Goal: Task Accomplishment & Management: Use online tool/utility

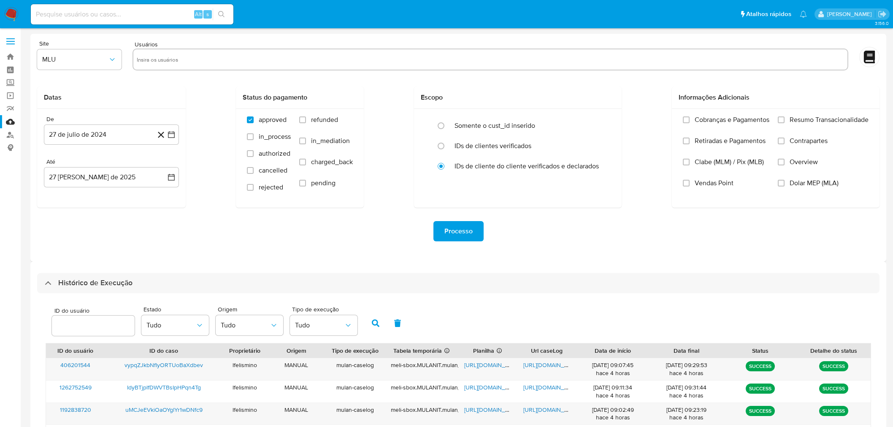
select select "100"
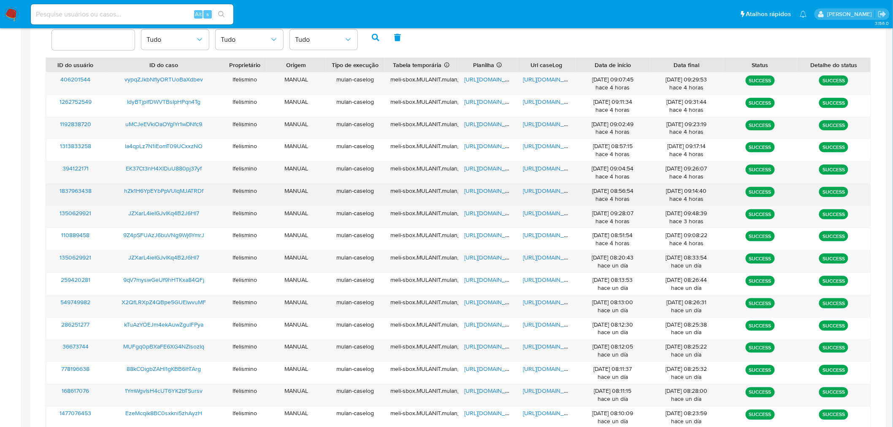
click at [541, 192] on span "https://docs.google.com/document/d/1HnTRb3XhZqlgUf07MRSd_nIrgZJEYIw2m6bFuM7Ynus…" at bounding box center [552, 191] width 58 height 8
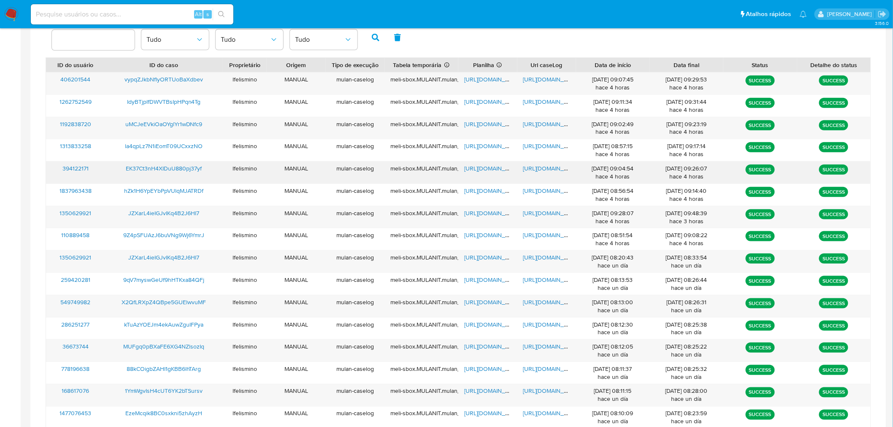
click at [496, 165] on span "https://docs.google.com/spreadsheets/d/1Z8Sb2zfc0dxJLn7vfI2xyhW2ZiHOb4Q6LJNY-RW…" at bounding box center [493, 168] width 58 height 8
click at [527, 167] on span "https://docs.google.com/document/d/1IJE_JWVkmEk_ukMusK6OwIG6OF1mzS5qKA3U0I_OUcY…" at bounding box center [552, 168] width 58 height 8
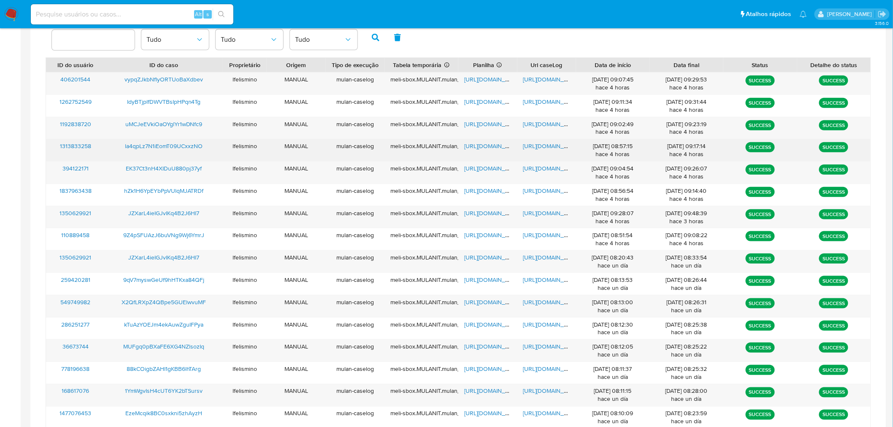
click at [541, 145] on span "https://docs.google.com/document/d/18B7VDD3AL-2RlkaidwAHtL1sV3cjlbd2OY7t6Yw7YMk…" at bounding box center [552, 146] width 58 height 8
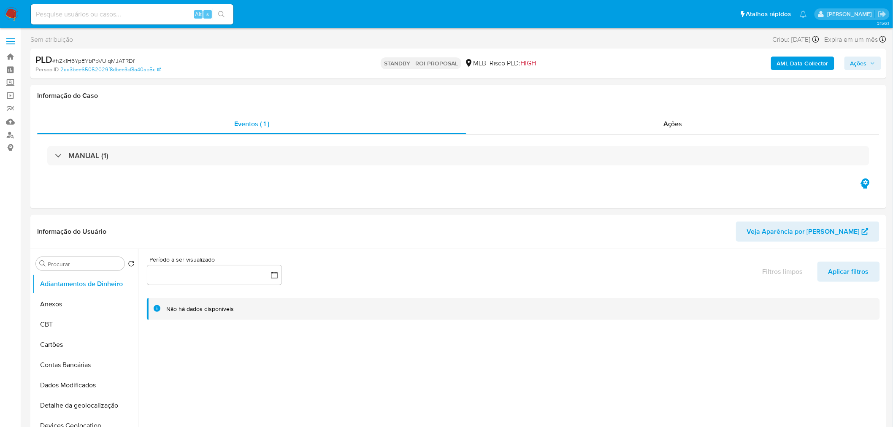
select select "10"
click at [102, 63] on span "# hZk1H6YpEYbPpVUlqMJATRDf" at bounding box center [93, 61] width 82 height 8
copy span "hZk1H6YpEYbPpVUlqMJATRDf"
click at [127, 13] on input at bounding box center [132, 14] width 203 height 11
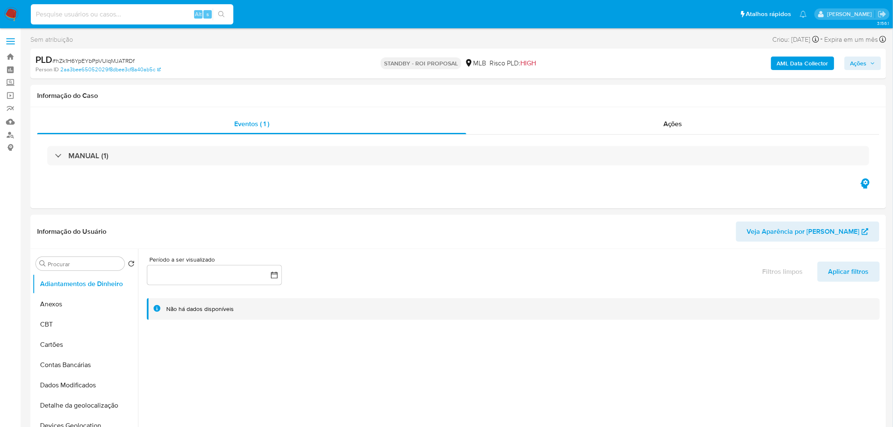
paste input "EK37Ct3nH4XIDuU880pj37yf"
type input "EK37Ct3nH4XIDuU880pj37yf"
click at [219, 11] on icon "search-icon" at bounding box center [221, 14] width 7 height 7
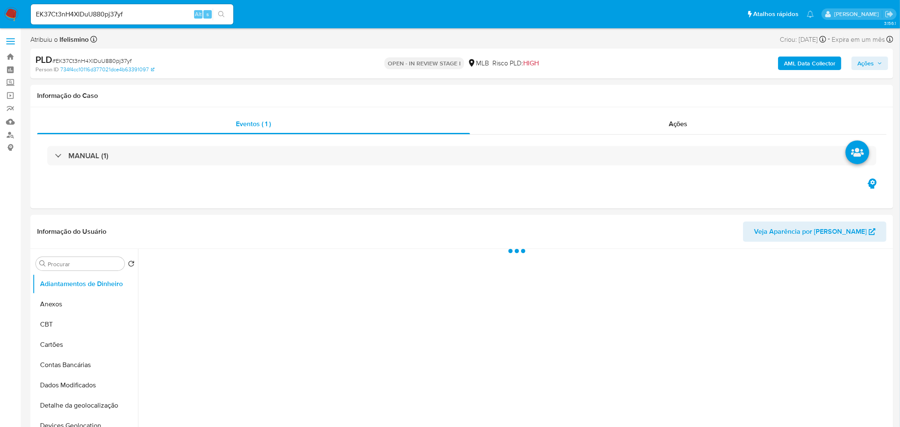
select select "10"
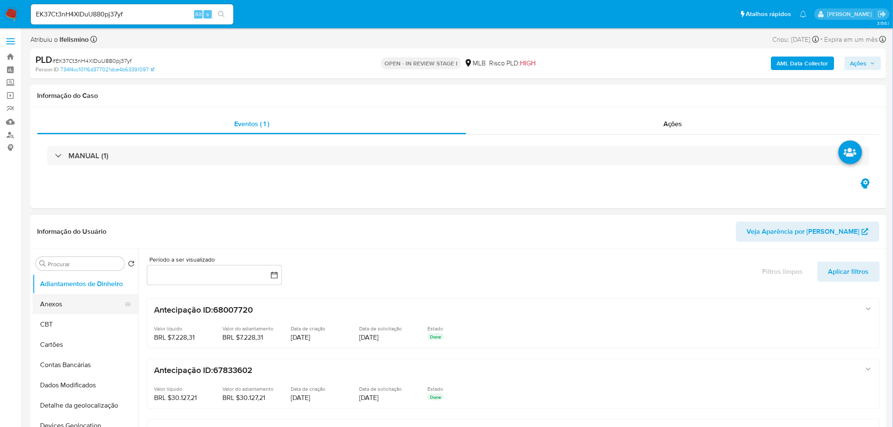
click at [74, 305] on button "Anexos" at bounding box center [81, 304] width 99 height 20
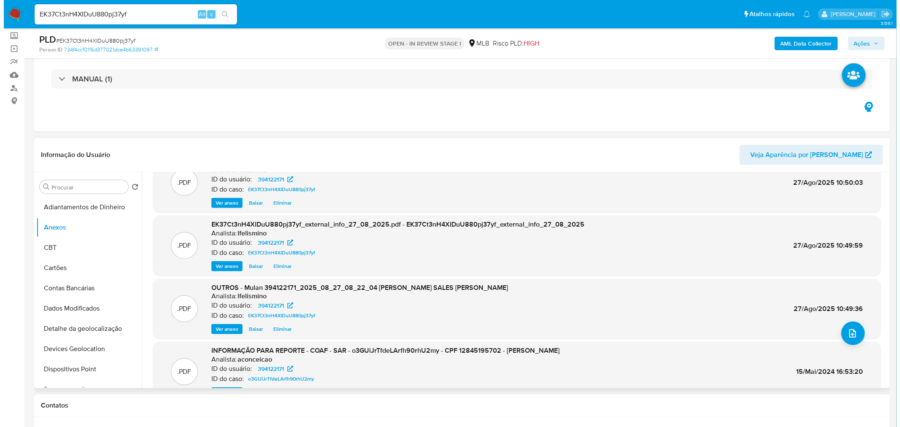
scroll to position [47, 0]
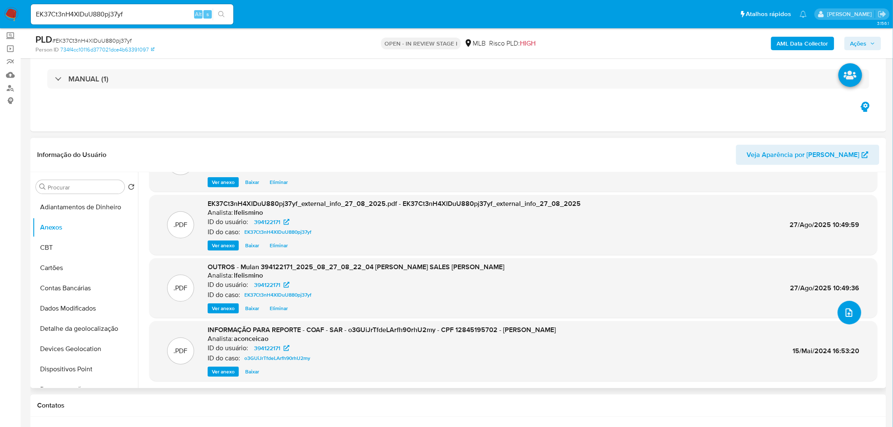
click at [851, 314] on button "upload-file" at bounding box center [850, 313] width 24 height 24
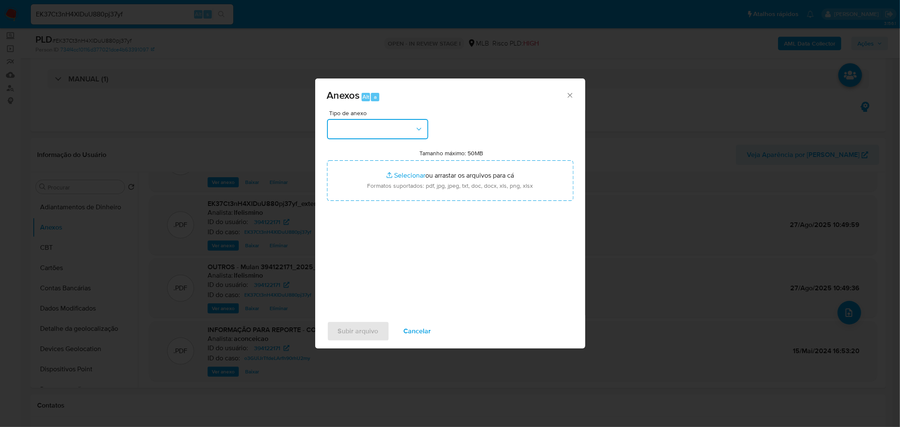
click at [380, 130] on button "button" at bounding box center [377, 129] width 101 height 20
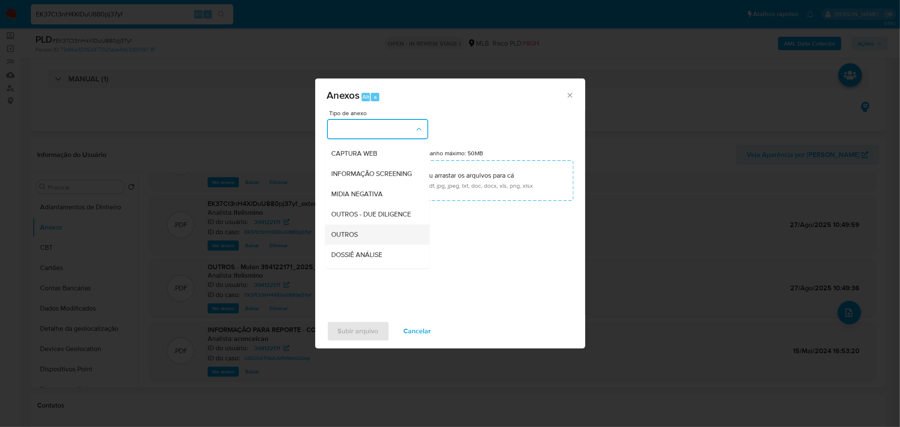
scroll to position [130, 0]
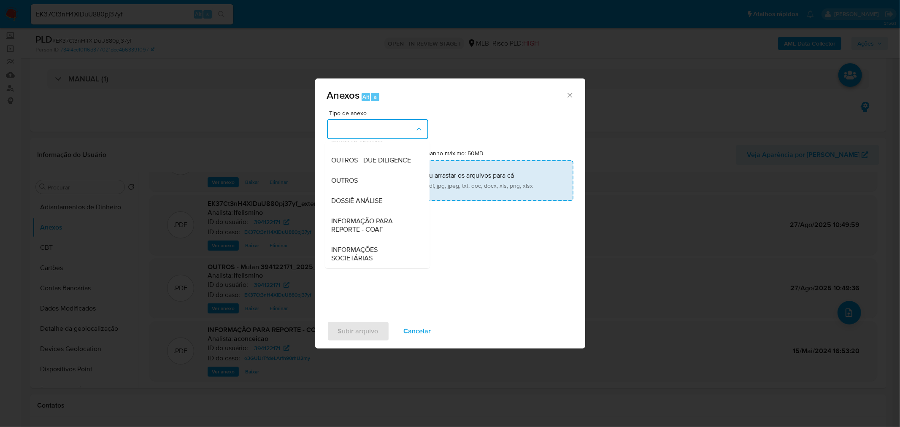
drag, startPoint x: 361, startPoint y: 200, endPoint x: 432, endPoint y: 176, distance: 75.1
click at [361, 200] on span "DOSSIÊ ANÁLISE" at bounding box center [357, 200] width 51 height 8
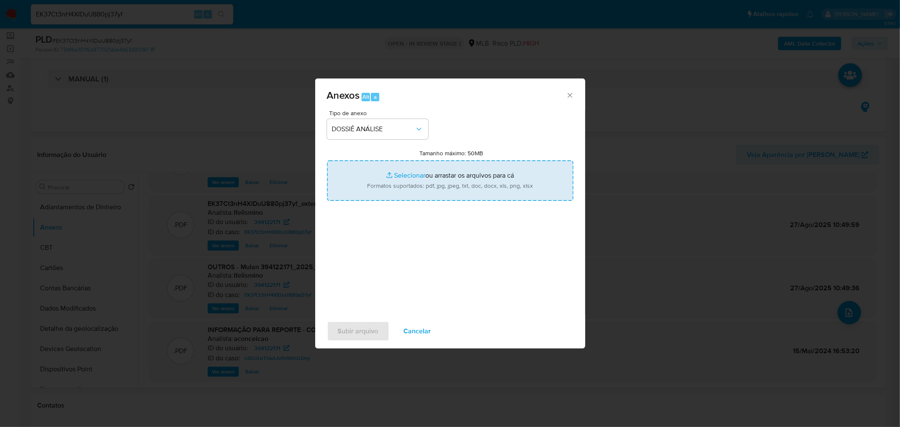
type input "C:\fakepath\2.º SAR - CPF 12845195702 - KAROLINE CIRNE ROCHA SALES MENDES.pdf"
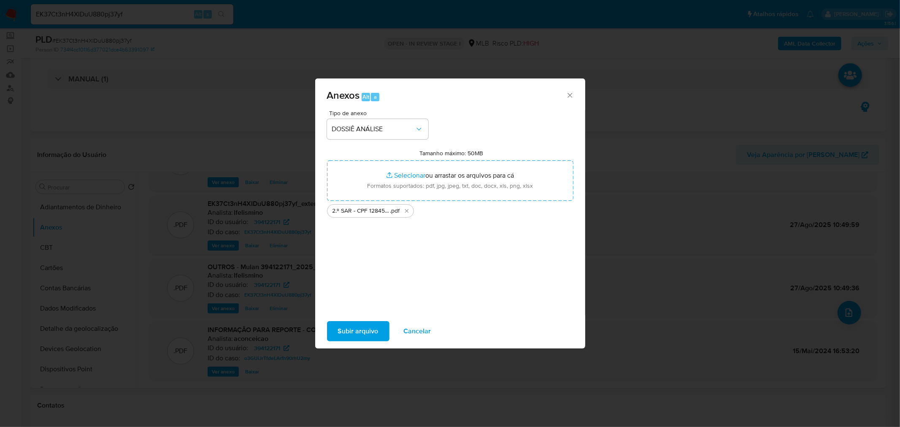
click at [373, 333] on span "Subir arquivo" at bounding box center [358, 331] width 41 height 19
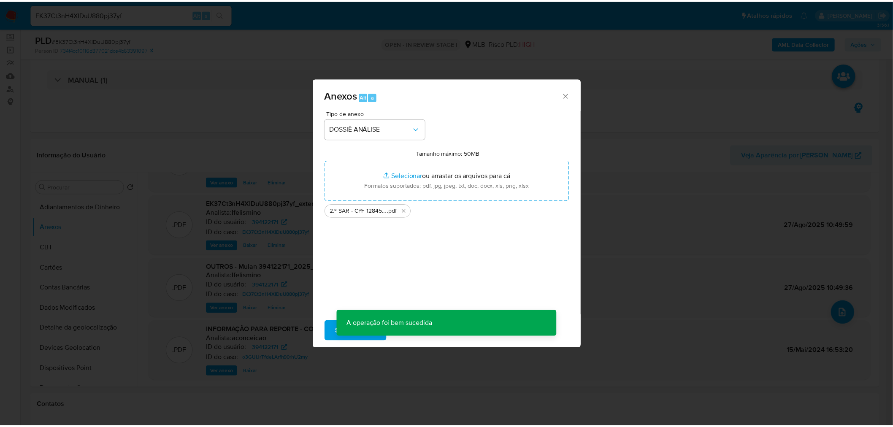
scroll to position [61, 0]
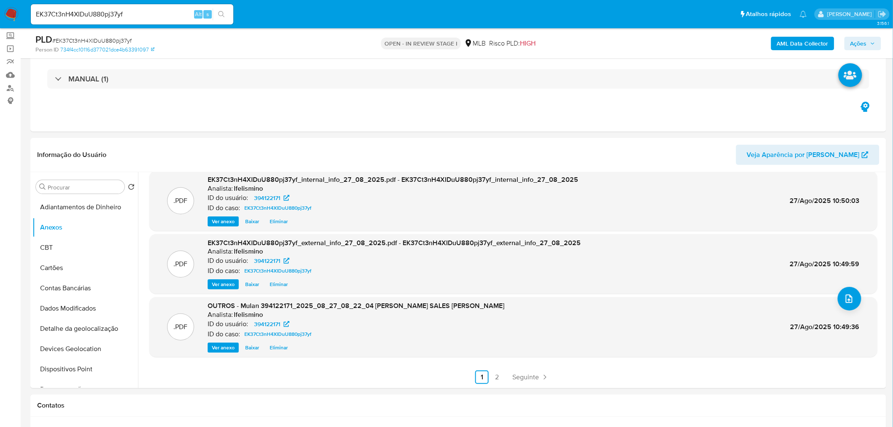
click at [868, 43] on span "Ações" at bounding box center [862, 44] width 25 height 12
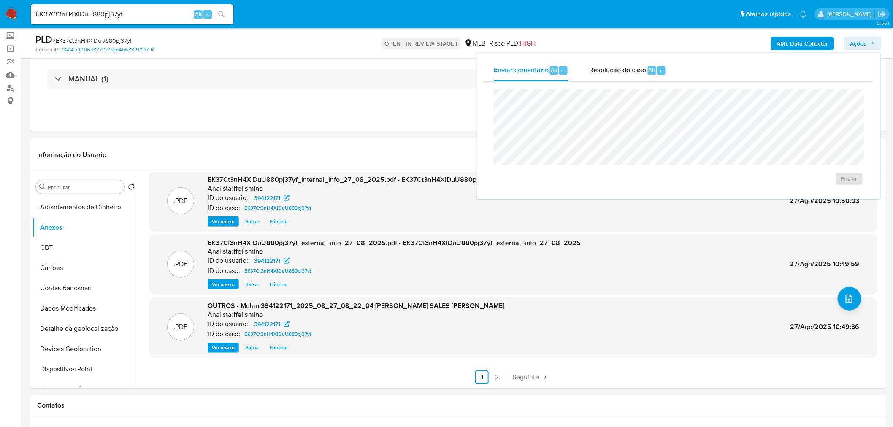
drag, startPoint x: 623, startPoint y: 66, endPoint x: 613, endPoint y: 85, distance: 21.2
click at [623, 67] on span "Resolução do caso" at bounding box center [617, 70] width 57 height 10
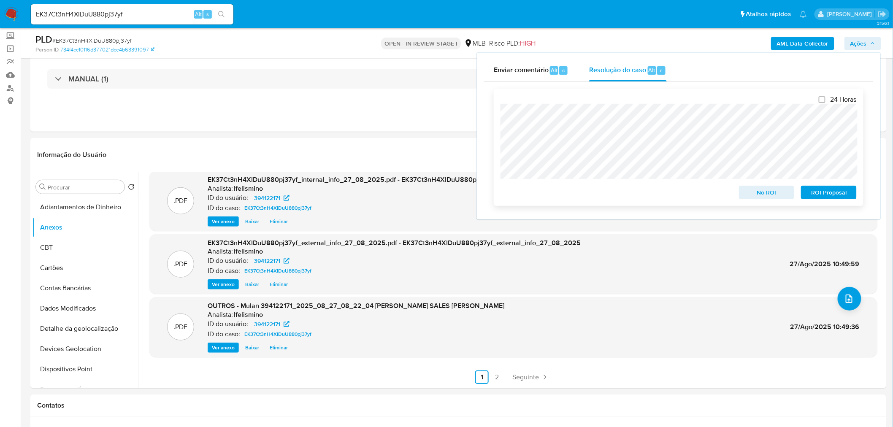
click at [818, 195] on span "ROI Proposal" at bounding box center [829, 193] width 44 height 12
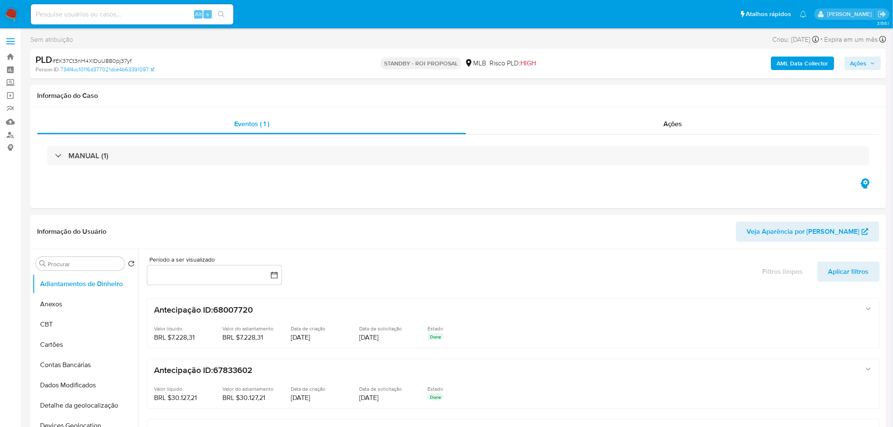
select select "10"
click at [100, 11] on input at bounding box center [132, 14] width 203 height 11
paste input "d5GbUCOKnhhzqxfe0PbRbjxL"
type input "d5GbUCOKnhhzqxfe0PbRbjxL"
click at [218, 10] on button "search-icon" at bounding box center [221, 14] width 17 height 12
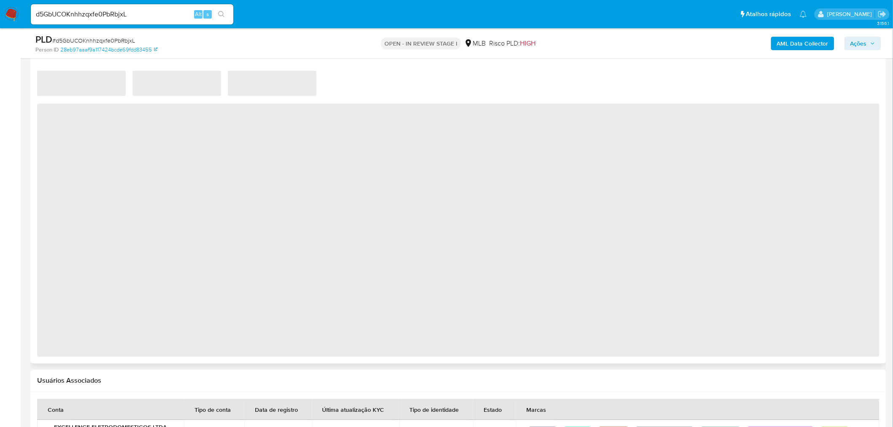
select select "10"
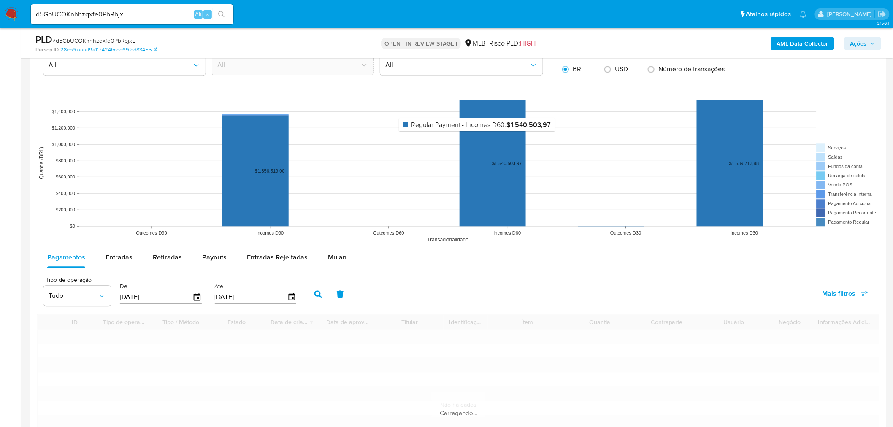
scroll to position [797, 0]
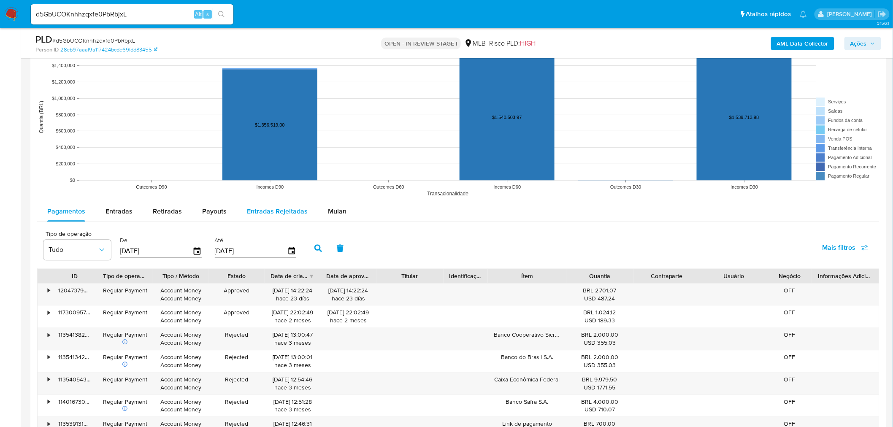
drag, startPoint x: 336, startPoint y: 208, endPoint x: 279, endPoint y: 219, distance: 58.9
click at [337, 208] on span "Mulan" at bounding box center [337, 211] width 19 height 10
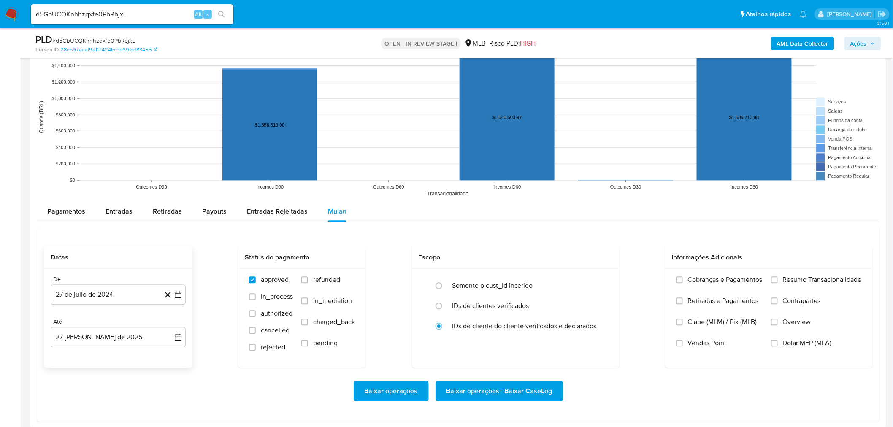
drag, startPoint x: 100, startPoint y: 290, endPoint x: 110, endPoint y: 282, distance: 12.7
click at [100, 290] on button "27 de julio de 2024" at bounding box center [118, 294] width 135 height 20
click at [109, 165] on span "julio 2024" at bounding box center [114, 166] width 32 height 8
click at [168, 154] on icon "Año siguiente" at bounding box center [169, 156] width 3 height 6
click at [83, 232] on span "jul" at bounding box center [81, 234] width 19 height 7
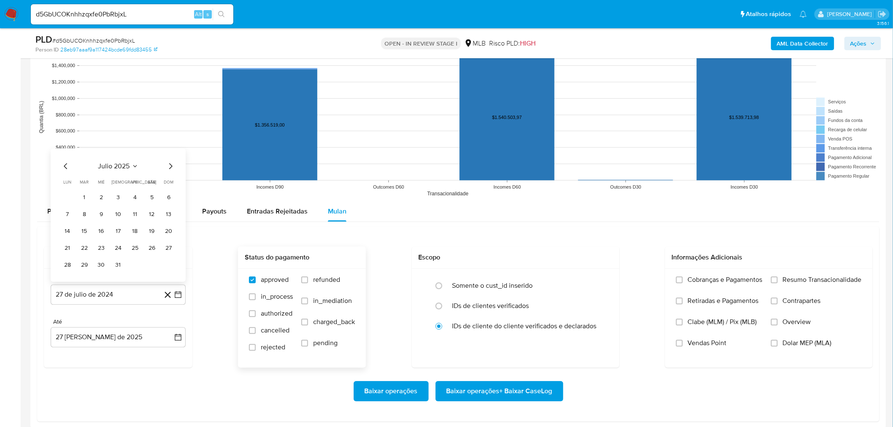
drag, startPoint x: 87, startPoint y: 196, endPoint x: 348, endPoint y: 298, distance: 280.2
click at [86, 196] on button "1" at bounding box center [85, 197] width 14 height 14
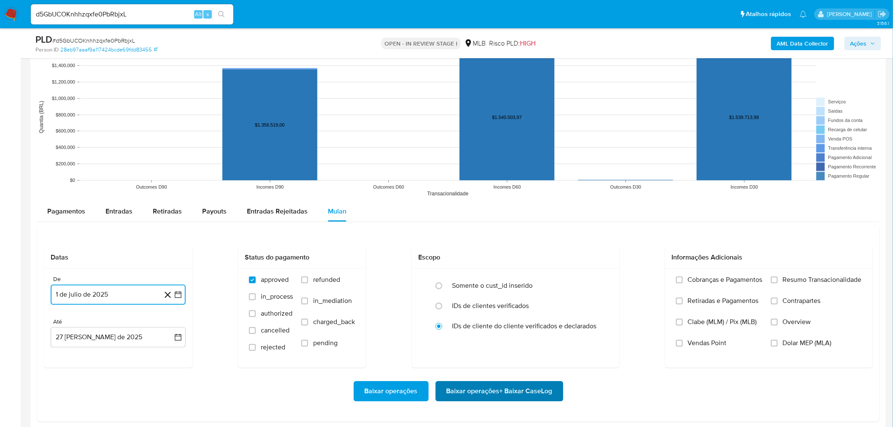
click at [465, 390] on span "Baixar operações + Baixar CaseLog" at bounding box center [500, 391] width 106 height 19
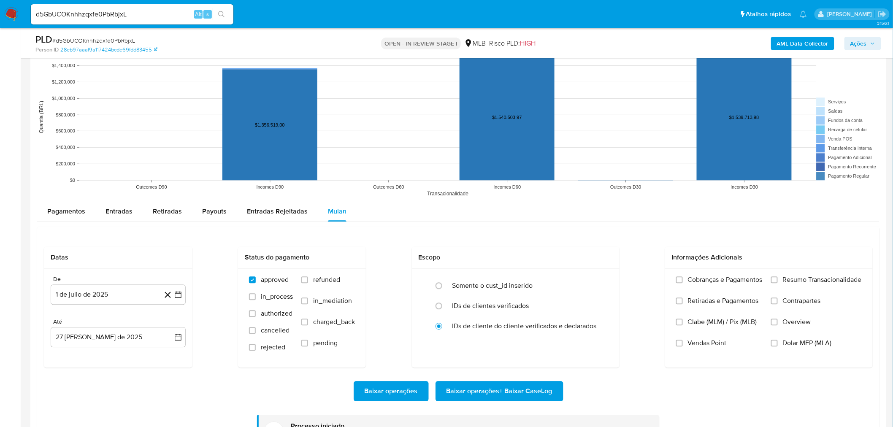
click at [68, 16] on input "d5GbUCOKnhhzqxfe0PbRbjxL" at bounding box center [132, 14] width 203 height 11
paste input "XBvG2EX3Pye3eJ3iCVP9EiIO"
type input "XBvG2EX3Pye3eJ3iCVP9EiIO"
click at [227, 10] on button "search-icon" at bounding box center [221, 14] width 17 height 12
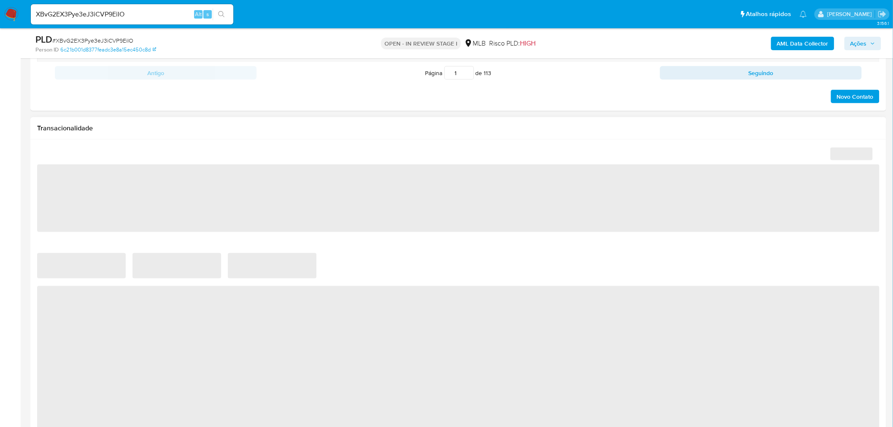
select select "10"
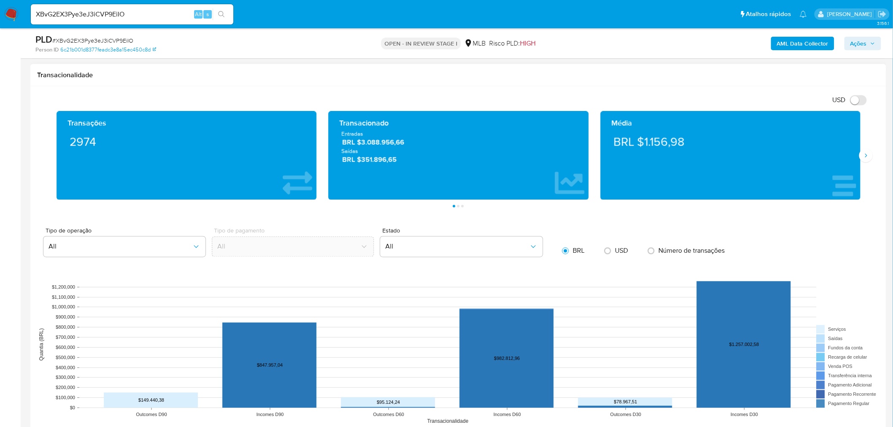
scroll to position [703, 0]
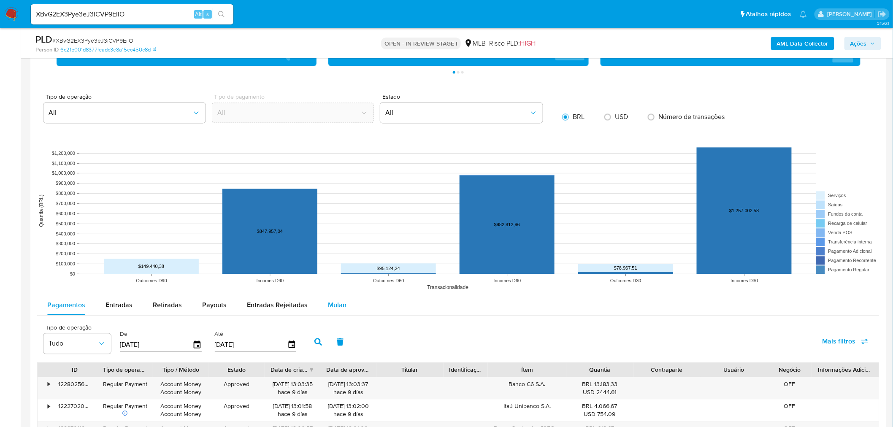
click at [331, 307] on span "Mulan" at bounding box center [337, 305] width 19 height 10
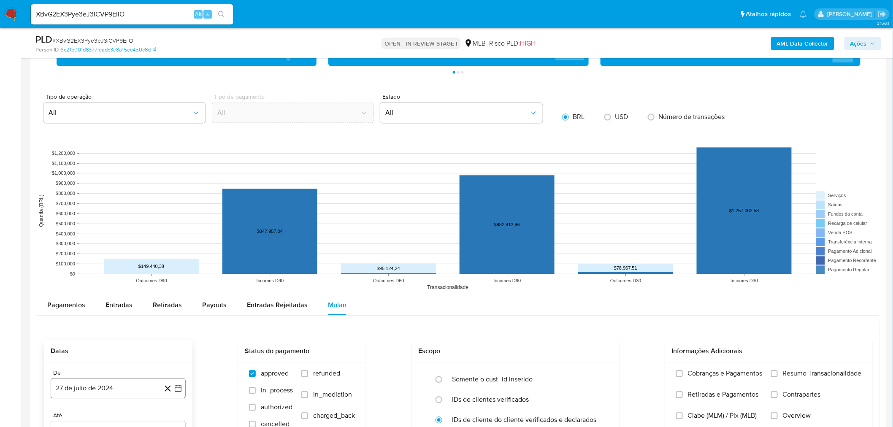
click at [119, 394] on button "27 de julio de 2024" at bounding box center [118, 388] width 135 height 20
click at [110, 260] on span "julio 2024" at bounding box center [114, 259] width 32 height 8
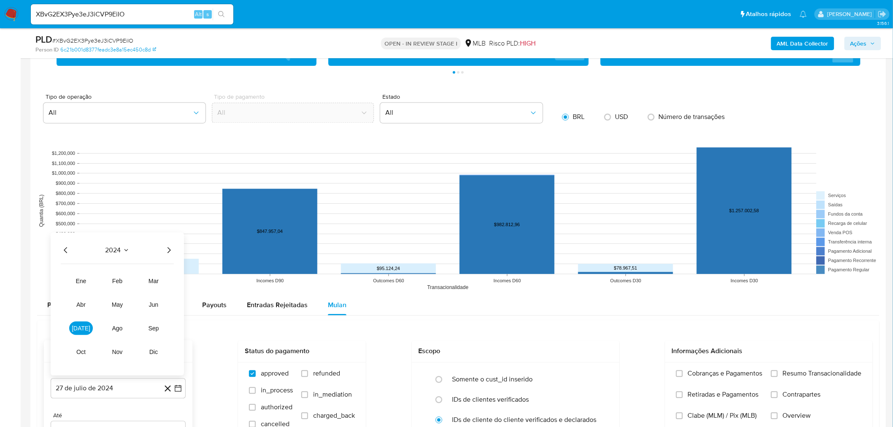
click at [167, 251] on icon "Año siguiente" at bounding box center [169, 250] width 10 height 10
click at [89, 329] on button "jul" at bounding box center [81, 328] width 24 height 14
click at [82, 288] on button "1" at bounding box center [85, 291] width 14 height 14
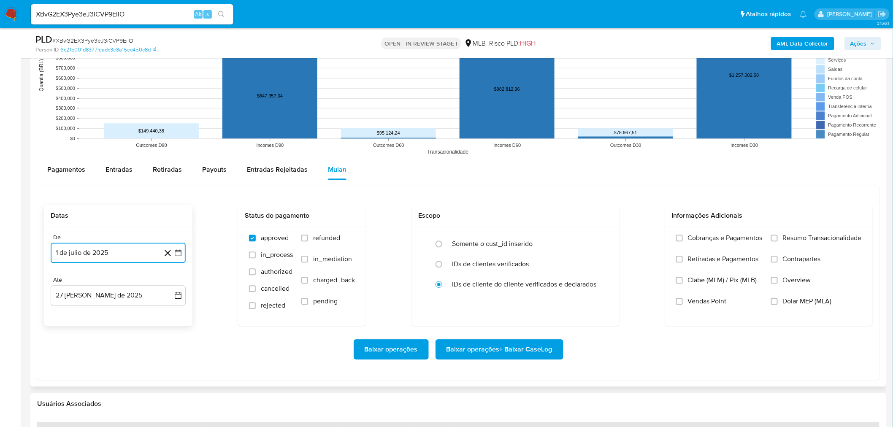
scroll to position [844, 0]
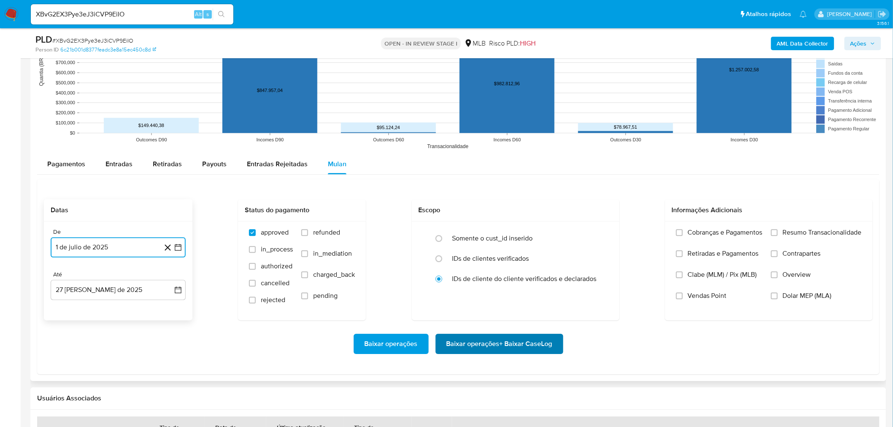
click at [525, 347] on span "Baixar operações + Baixar CaseLog" at bounding box center [500, 344] width 106 height 19
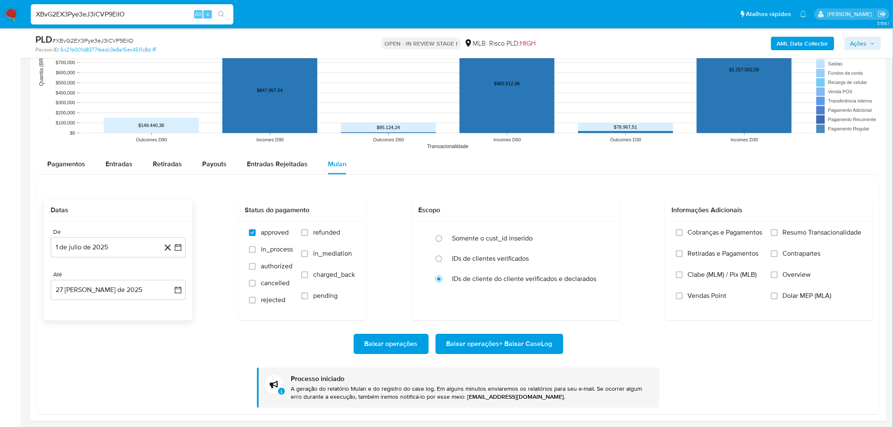
click at [76, 19] on input "XBvG2EX3Pye3eJ3iCVP9EiIO" at bounding box center [132, 14] width 203 height 11
paste input "f9170mYWR0pBqwMN0UCC4Knd"
type input "f9170mYWR0pBqwMN0UCC4Knd"
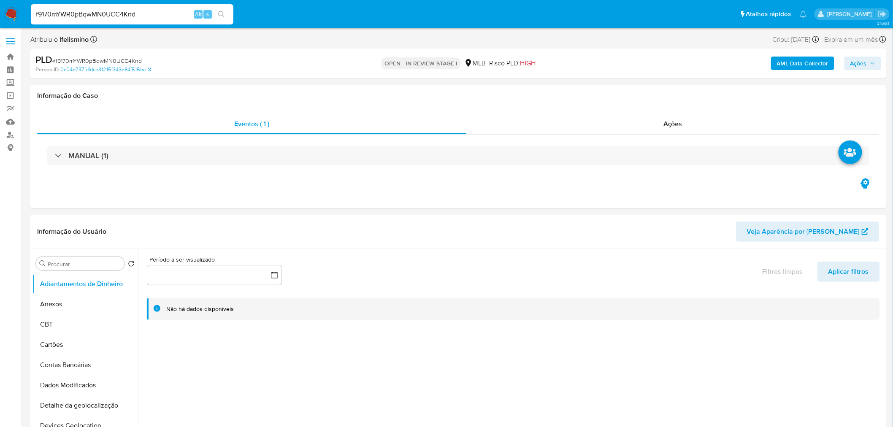
select select "10"
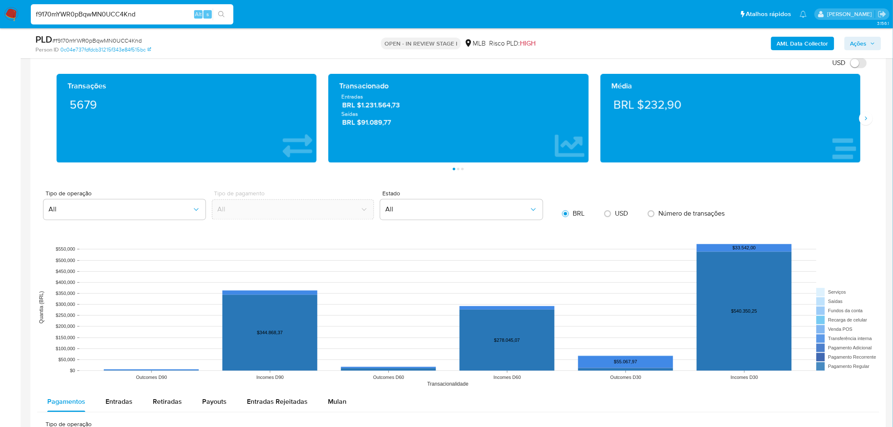
scroll to position [703, 0]
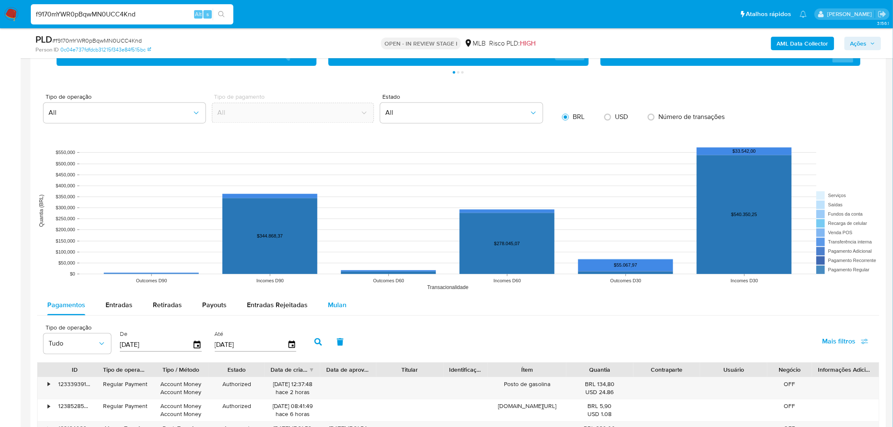
drag, startPoint x: 333, startPoint y: 309, endPoint x: 319, endPoint y: 309, distance: 13.1
click at [332, 309] on span "Mulan" at bounding box center [337, 305] width 19 height 10
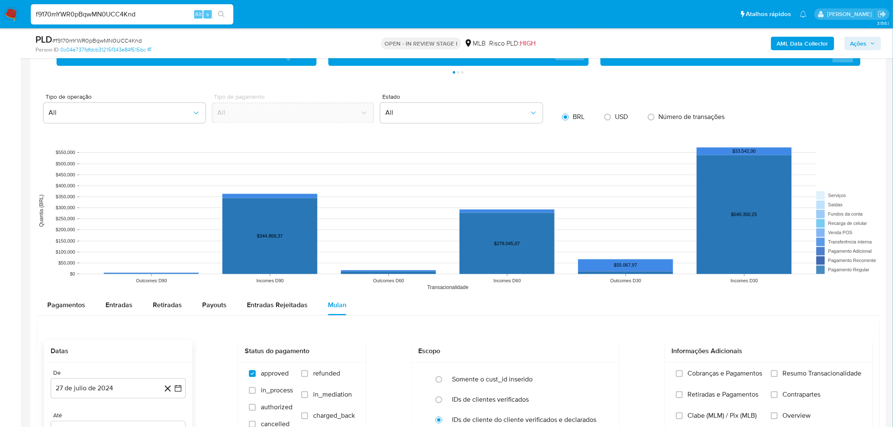
drag, startPoint x: 136, startPoint y: 391, endPoint x: 141, endPoint y: 377, distance: 14.6
click at [136, 392] on button "27 de julio de 2024" at bounding box center [118, 388] width 135 height 20
click at [129, 262] on span "julio 2024" at bounding box center [114, 259] width 32 height 8
click at [171, 252] on icon "Año siguiente" at bounding box center [169, 250] width 10 height 10
click at [89, 328] on button "jul" at bounding box center [81, 328] width 24 height 14
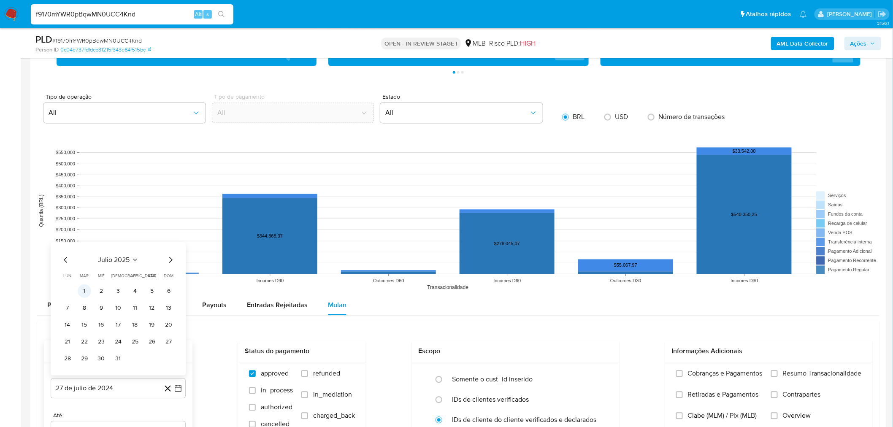
click at [88, 292] on button "1" at bounding box center [85, 291] width 14 height 14
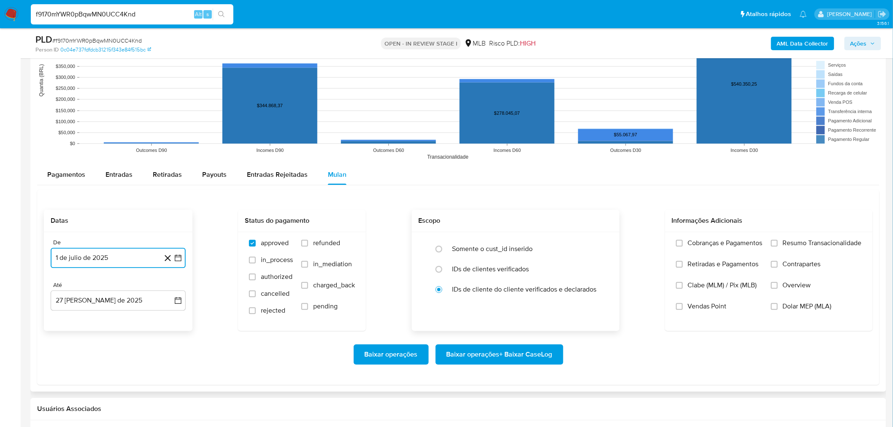
scroll to position [844, 0]
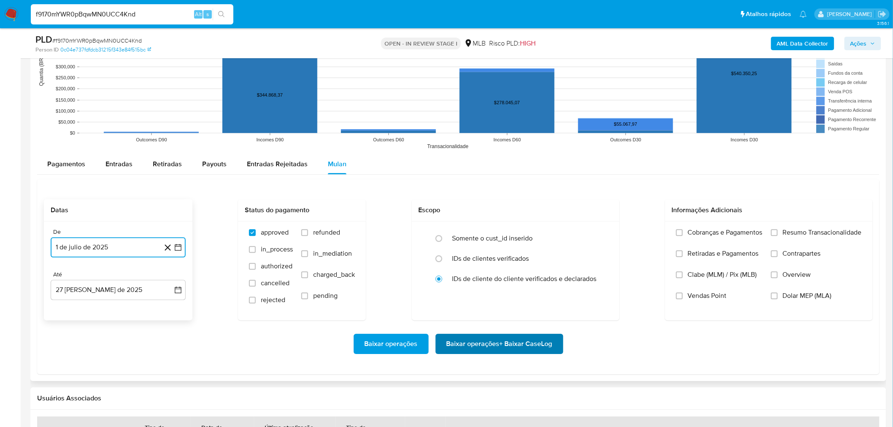
click at [481, 344] on span "Baixar operações + Baixar CaseLog" at bounding box center [500, 344] width 106 height 19
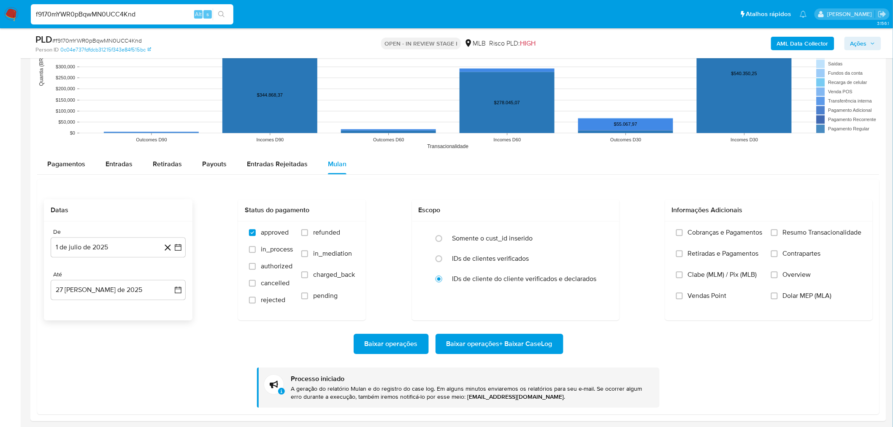
click at [96, 14] on input "f9170mYWR0pBqwMN0UCC4Knd" at bounding box center [132, 14] width 203 height 11
click at [97, 14] on input "f9170mYWR0pBqwMN0UCC4Knd" at bounding box center [132, 14] width 203 height 11
drag, startPoint x: 97, startPoint y: 14, endPoint x: 53, endPoint y: 13, distance: 43.9
click at [53, 13] on input "f9170mYWR0pBqwMN0UCC4Knd" at bounding box center [132, 14] width 203 height 11
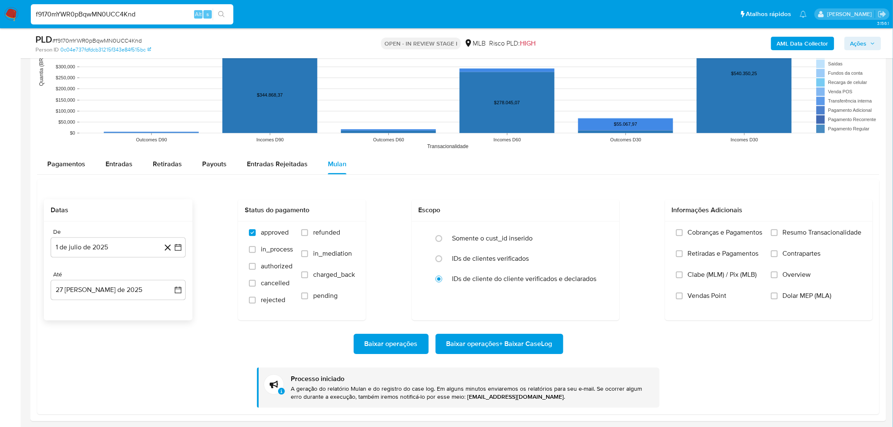
paste input "Fhq1yw4deqGnY8loEWAvJhNe"
type input "Fhq1yw4deqGnY8loEWAvJhNe"
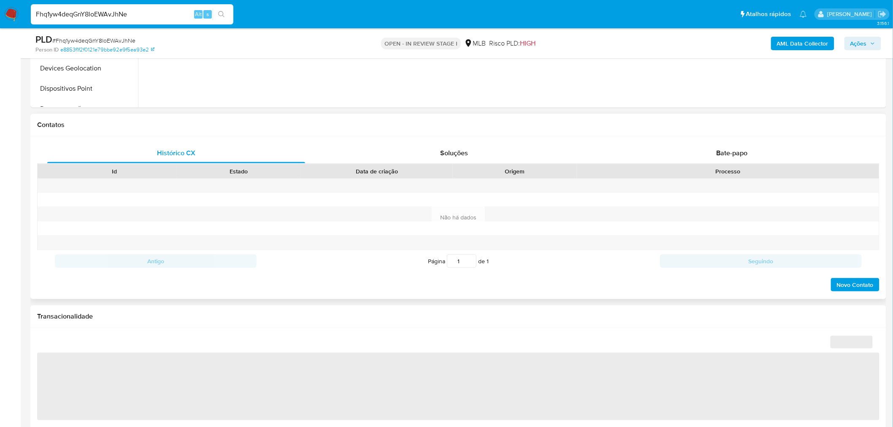
scroll to position [328, 0]
select select "10"
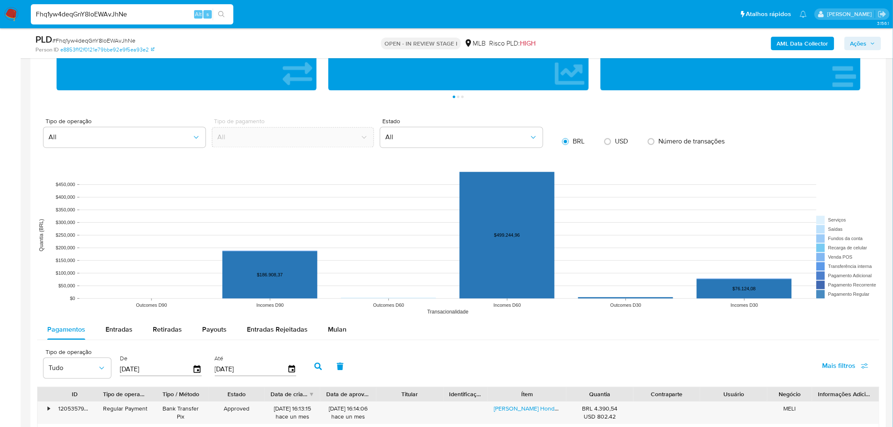
scroll to position [703, 0]
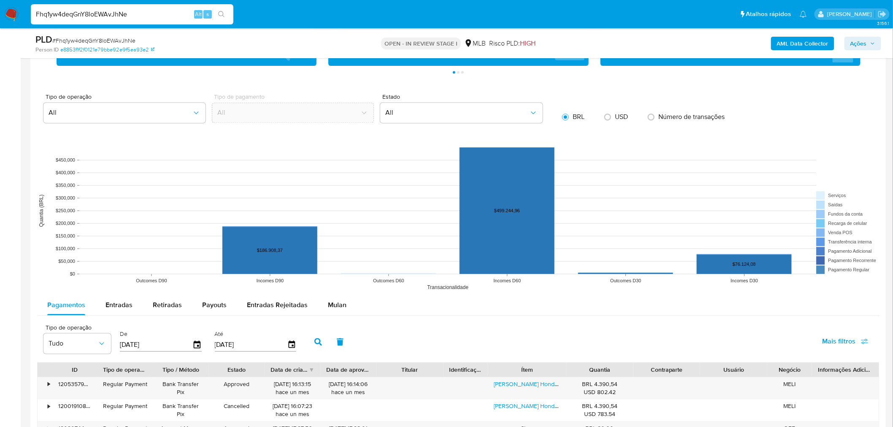
click at [339, 323] on div "Tipo de operação Tudo De 30/05/2025 Até 27/08/2025 Mais filtros" at bounding box center [458, 341] width 842 height 42
drag, startPoint x: 336, startPoint y: 306, endPoint x: 313, endPoint y: 309, distance: 23.7
click at [336, 306] on span "Mulan" at bounding box center [337, 305] width 19 height 10
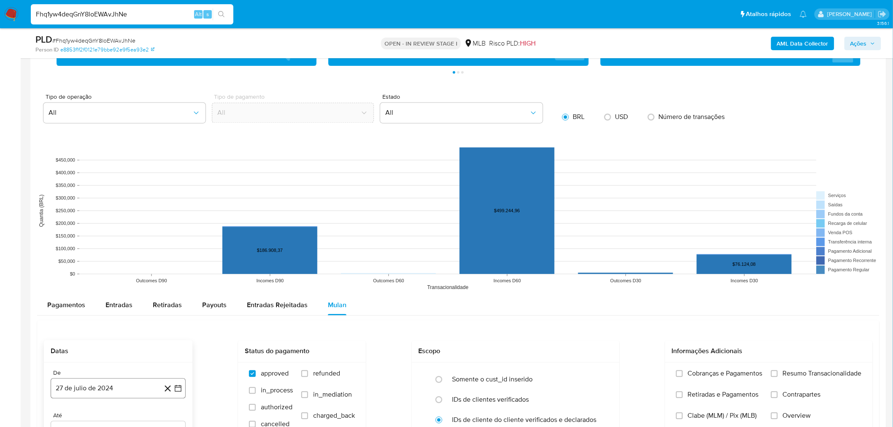
click at [119, 397] on button "27 de julio de 2024" at bounding box center [118, 388] width 135 height 20
click at [114, 259] on span "julio 2024" at bounding box center [114, 259] width 32 height 8
click at [165, 249] on icon "Año siguiente" at bounding box center [169, 250] width 10 height 10
click at [79, 322] on button "jul" at bounding box center [81, 328] width 24 height 14
click at [88, 292] on button "1" at bounding box center [85, 291] width 14 height 14
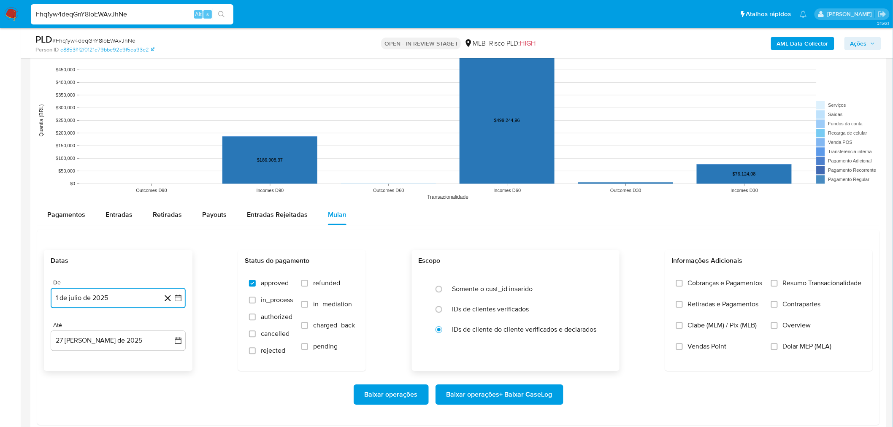
scroll to position [797, 0]
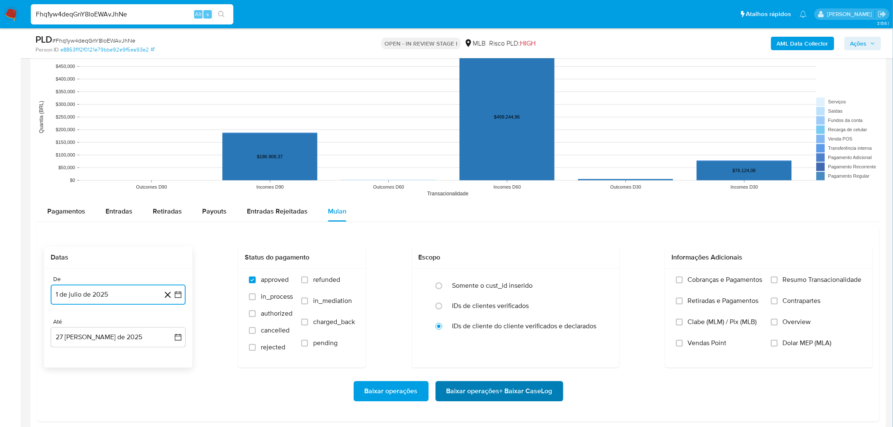
click at [514, 399] on span "Baixar operações + Baixar CaseLog" at bounding box center [500, 391] width 106 height 19
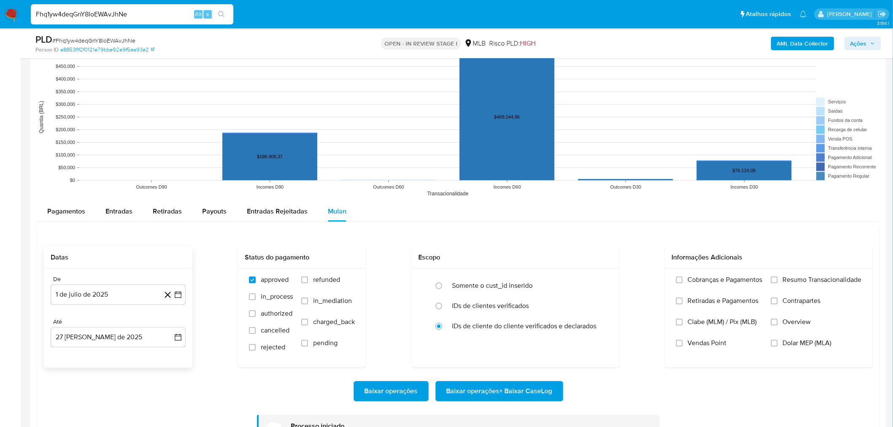
click at [131, 16] on input "Fhq1yw4deqGnY8loEWAvJhNe" at bounding box center [132, 14] width 203 height 11
paste input "q2z1q2lC9lzFyBkLlPgTcy5b"
type input "q2z1q2lC9lzFyBkLlPgTcy5b"
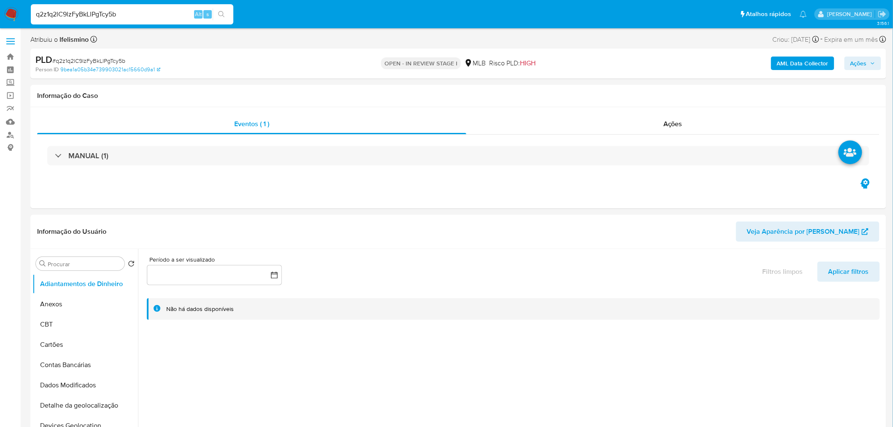
select select "10"
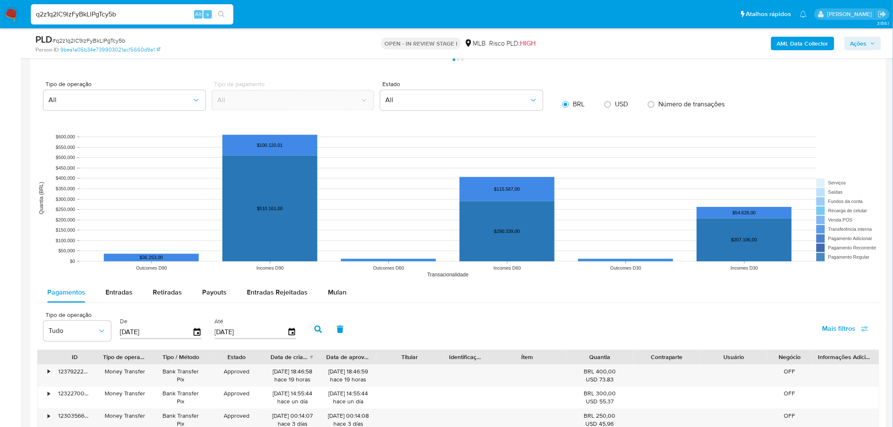
scroll to position [750, 0]
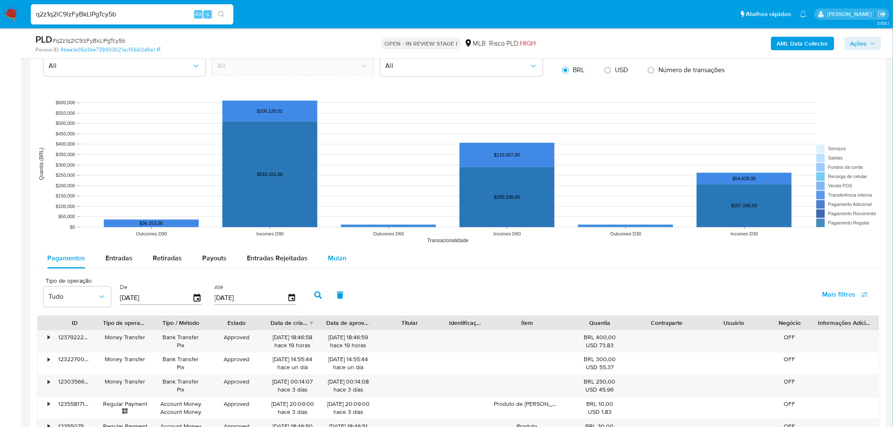
click at [328, 263] on span "Mulan" at bounding box center [337, 258] width 19 height 10
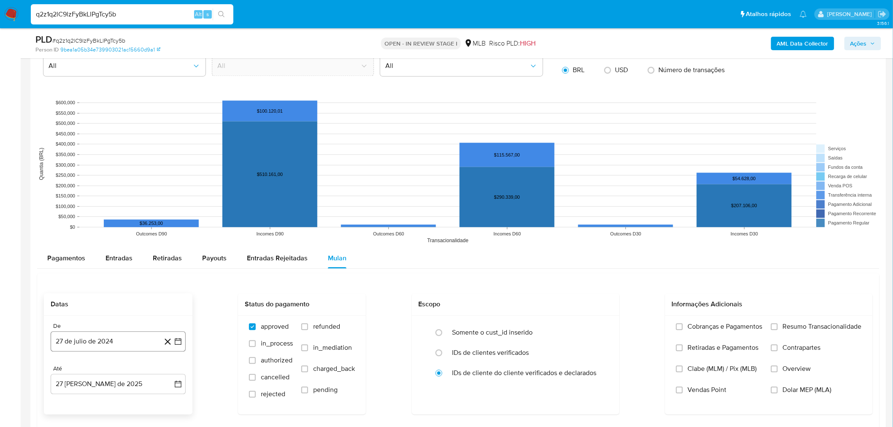
click at [99, 351] on button "27 de julio de 2024" at bounding box center [118, 341] width 135 height 20
click at [104, 220] on div "julio 2024 julio 2024 lun lunes mar martes mié miércoles jue jueves vie viernes…" at bounding box center [118, 263] width 115 height 111
click at [125, 208] on span "julio 2024" at bounding box center [114, 212] width 32 height 8
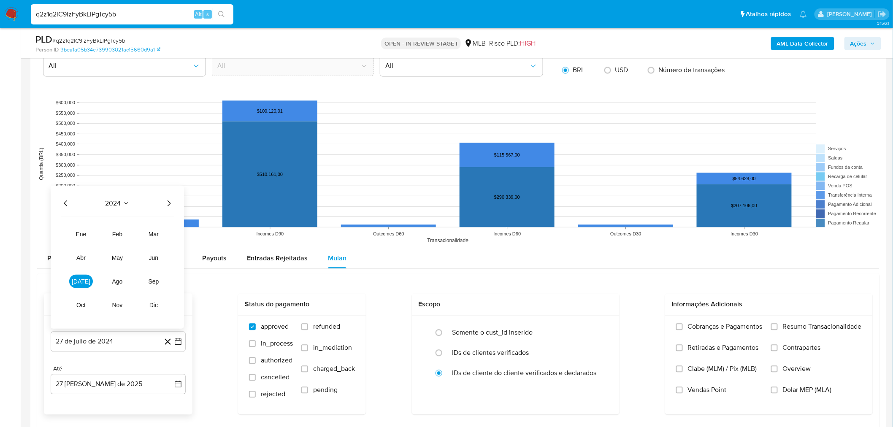
click at [165, 201] on icon "Año siguiente" at bounding box center [169, 203] width 10 height 10
click at [86, 285] on button "jul" at bounding box center [81, 281] width 24 height 14
click at [87, 244] on button "1" at bounding box center [85, 244] width 14 height 14
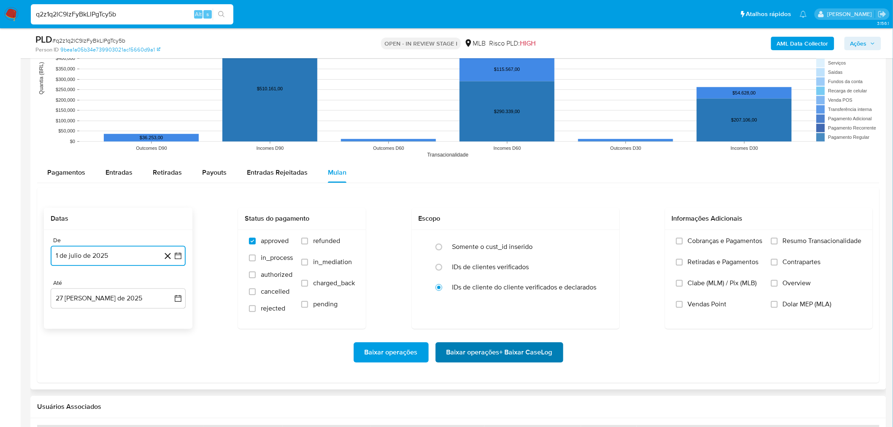
scroll to position [844, 0]
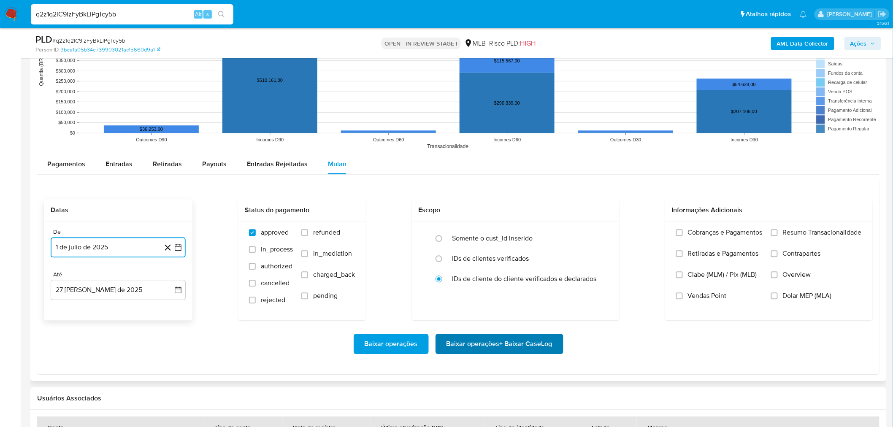
click at [541, 337] on span "Baixar operações + Baixar CaseLog" at bounding box center [500, 344] width 106 height 19
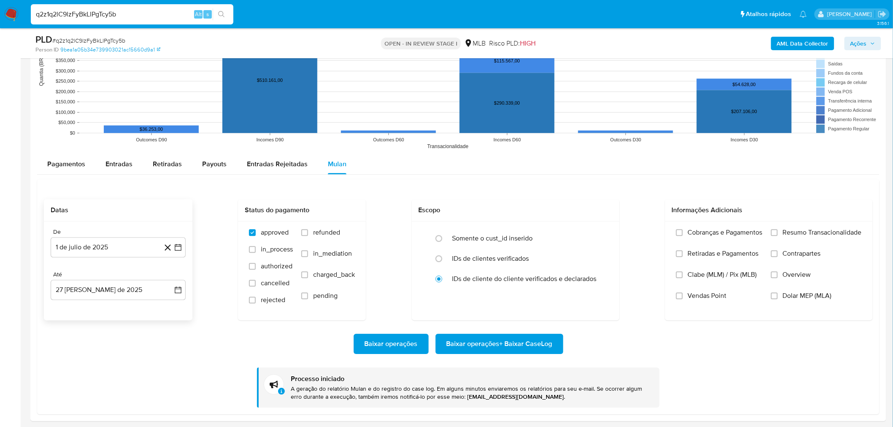
click at [103, 15] on input "q2z1q2lC9lzFyBkLlPgTcy5b" at bounding box center [132, 14] width 203 height 11
paste input "bHkxu7OA8qaiMZSzqNuXjTBY"
type input "bHkxu7OA8qaiMZSzqNuXjTBY"
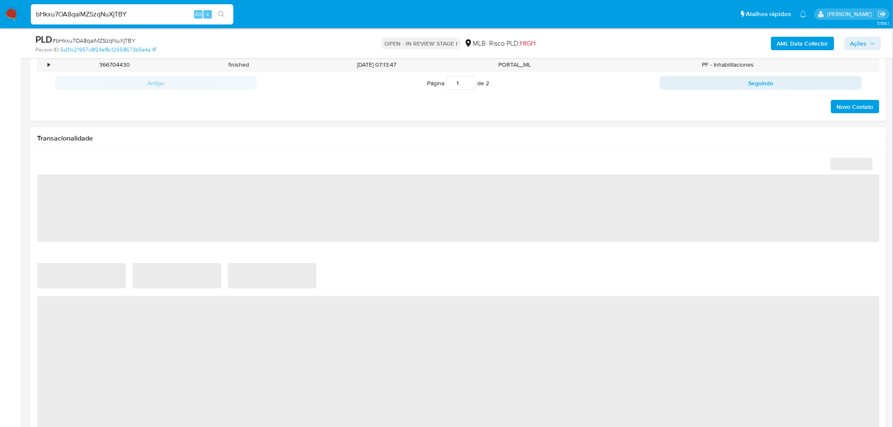
scroll to position [656, 0]
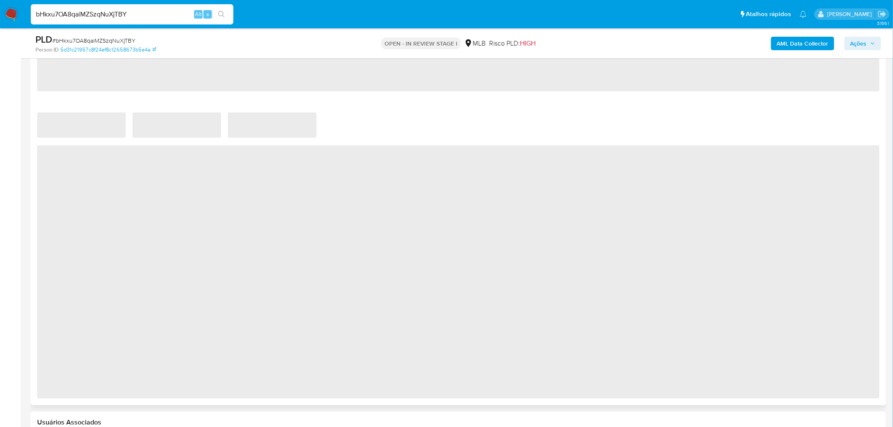
select select "10"
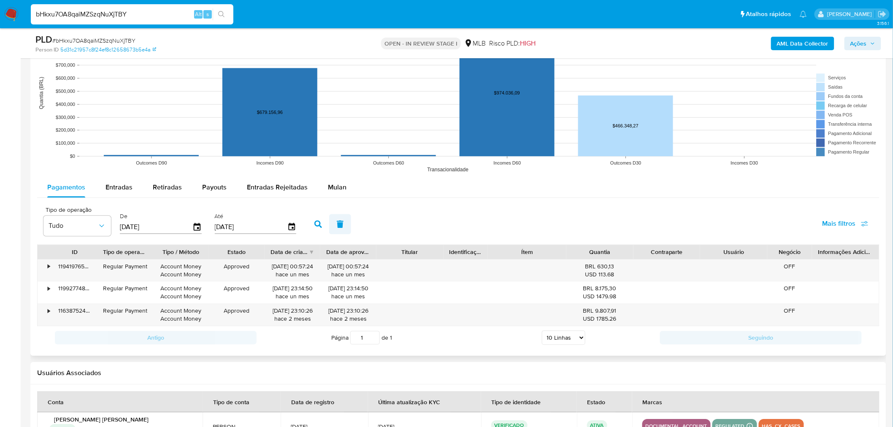
scroll to position [844, 0]
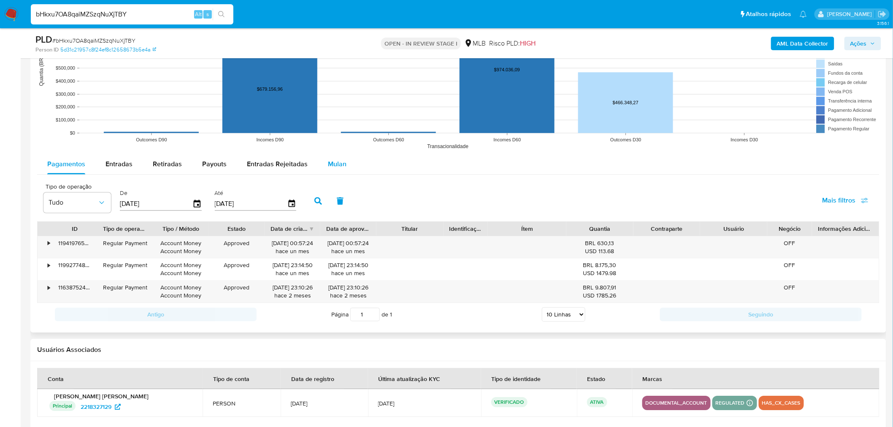
click at [332, 156] on div "Mulan" at bounding box center [337, 164] width 19 height 20
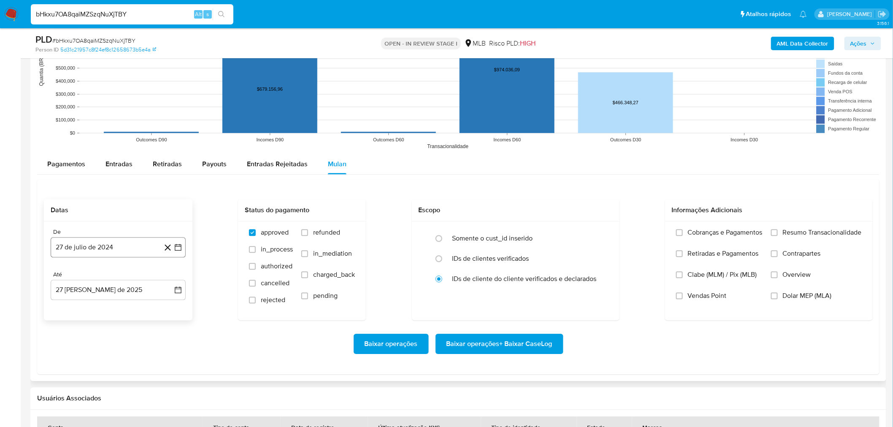
click at [125, 245] on button "27 de julio de 2024" at bounding box center [118, 247] width 135 height 20
click at [106, 280] on span "julio 2024" at bounding box center [114, 277] width 32 height 8
click at [167, 279] on icon "Año siguiente" at bounding box center [169, 278] width 10 height 10
click at [78, 359] on span "jul" at bounding box center [81, 355] width 19 height 7
click at [86, 300] on table "lun lunes mar martes mié miércoles jue jueves vie viernes sáb sábado dom doming…" at bounding box center [118, 336] width 115 height 93
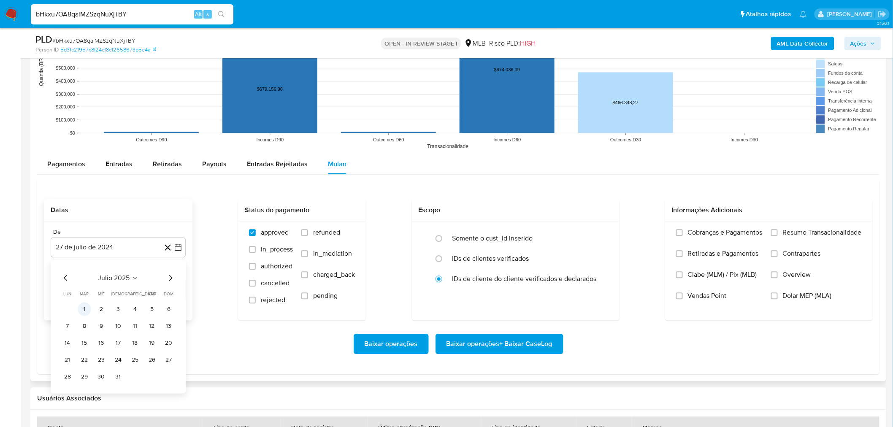
click at [85, 306] on button "1" at bounding box center [85, 309] width 14 height 14
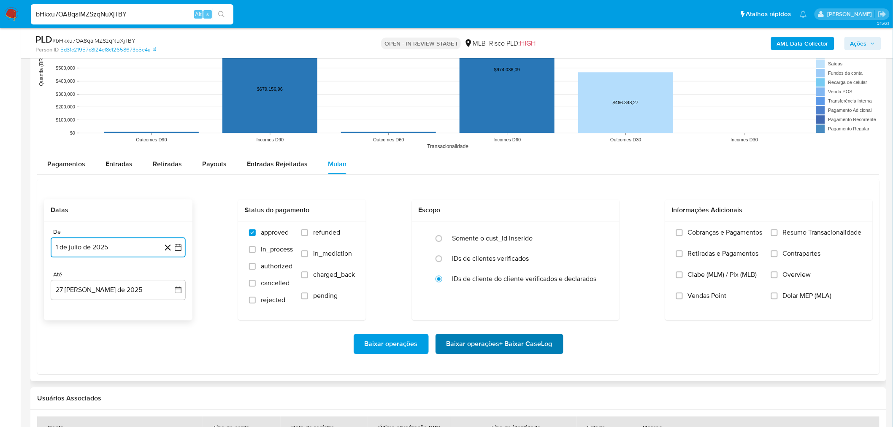
click at [503, 336] on span "Baixar operações + Baixar CaseLog" at bounding box center [500, 344] width 106 height 19
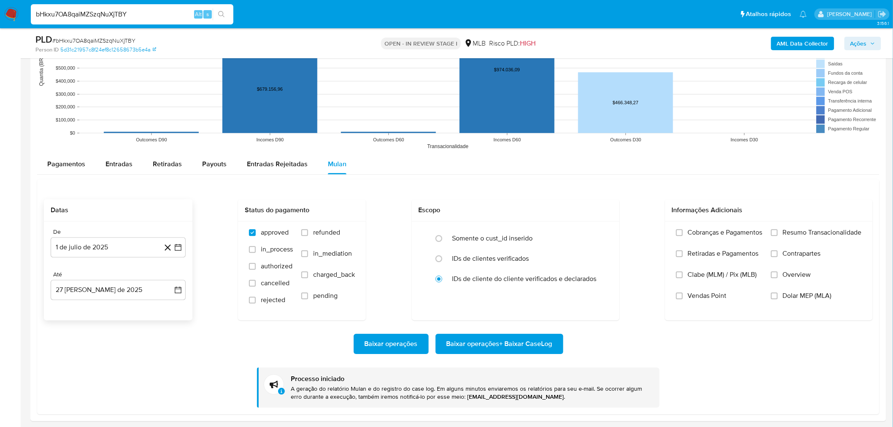
click at [113, 10] on input "bHkxu7OA8qaiMZSzqNuXjTBY" at bounding box center [132, 14] width 203 height 11
paste input "dSxWAcTt4Pln2by2mfMbMQ2x"
type input "dSxWAcTt4Pln2by2mfMbMQ2x"
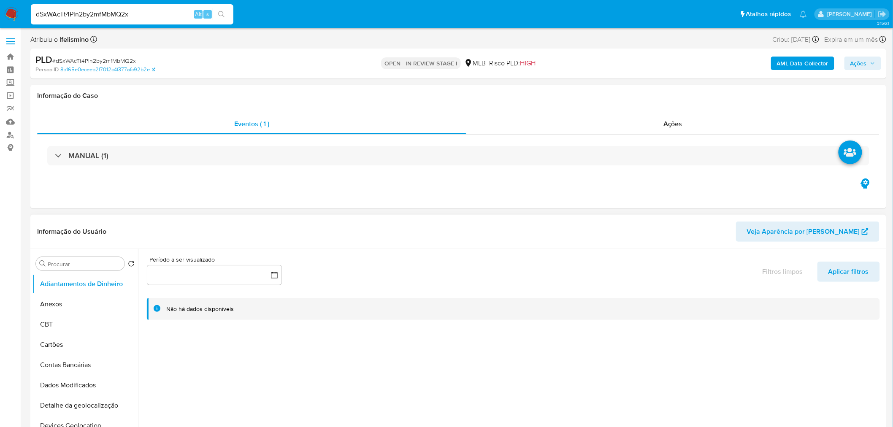
select select "10"
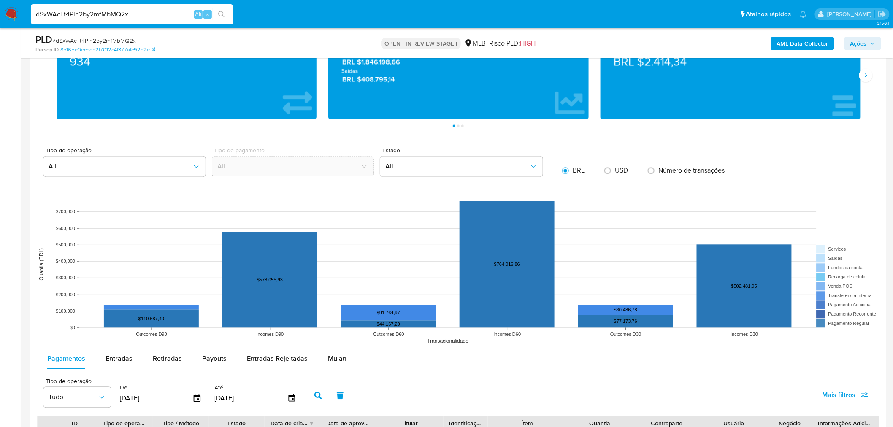
scroll to position [656, 0]
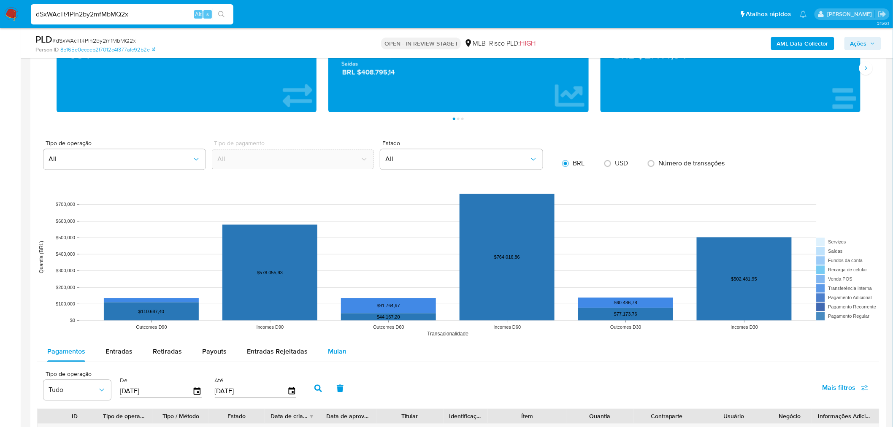
click at [319, 349] on button "Mulan" at bounding box center [337, 352] width 39 height 20
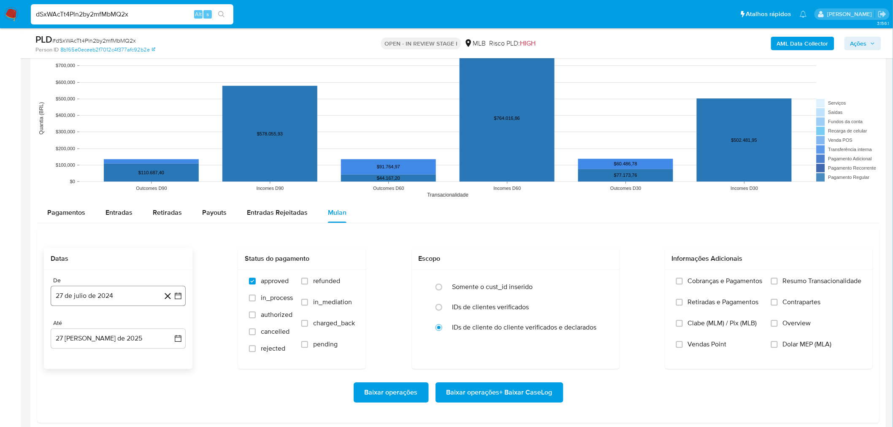
scroll to position [797, 0]
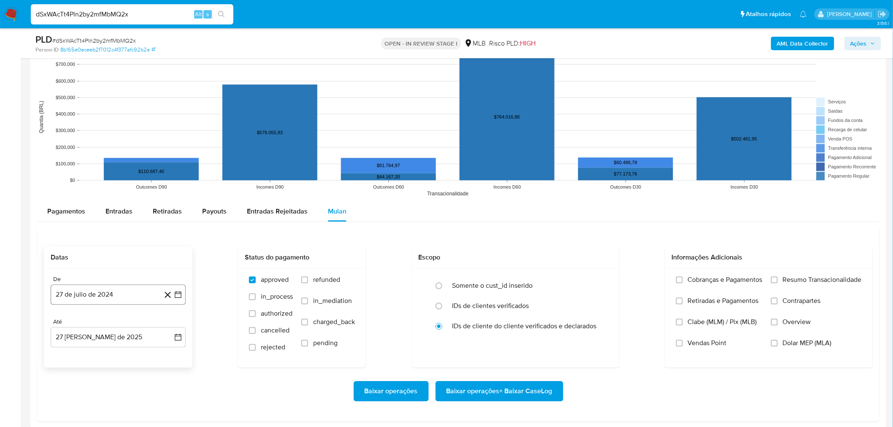
click at [84, 296] on button "27 de julio de 2024" at bounding box center [118, 294] width 135 height 20
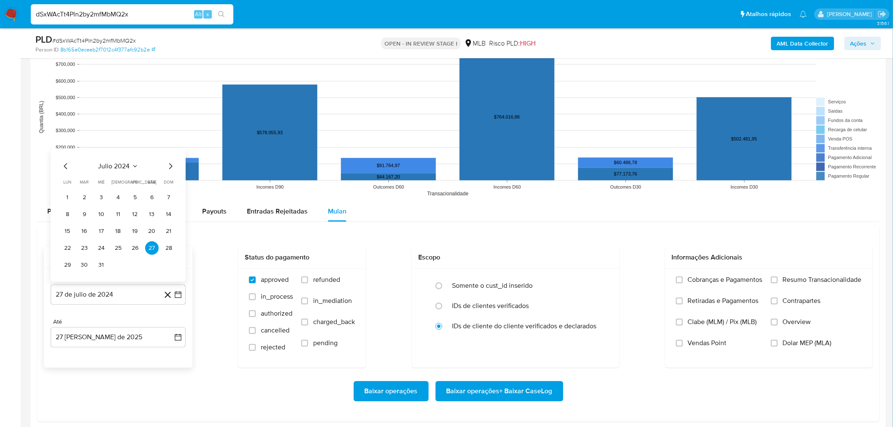
click at [108, 165] on span "julio 2024" at bounding box center [114, 166] width 32 height 8
click at [167, 158] on icon "Año siguiente" at bounding box center [169, 156] width 10 height 10
click at [84, 232] on span "jul" at bounding box center [81, 234] width 19 height 7
click at [87, 199] on button "1" at bounding box center [85, 197] width 14 height 14
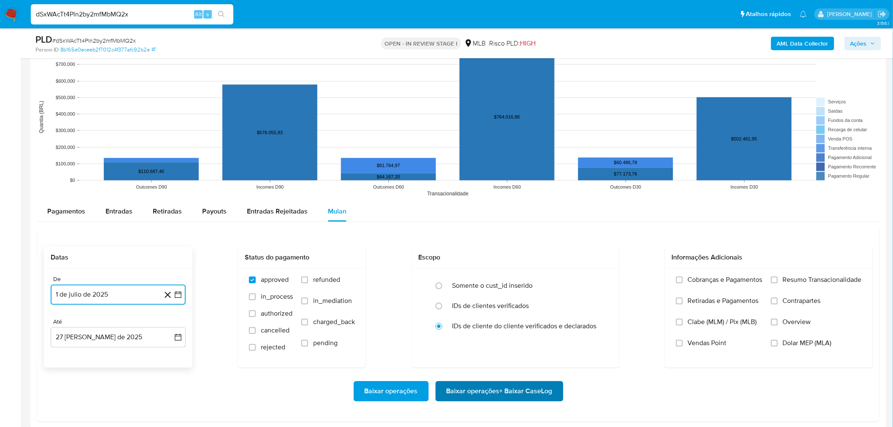
click at [531, 394] on span "Baixar operações + Baixar CaseLog" at bounding box center [500, 391] width 106 height 19
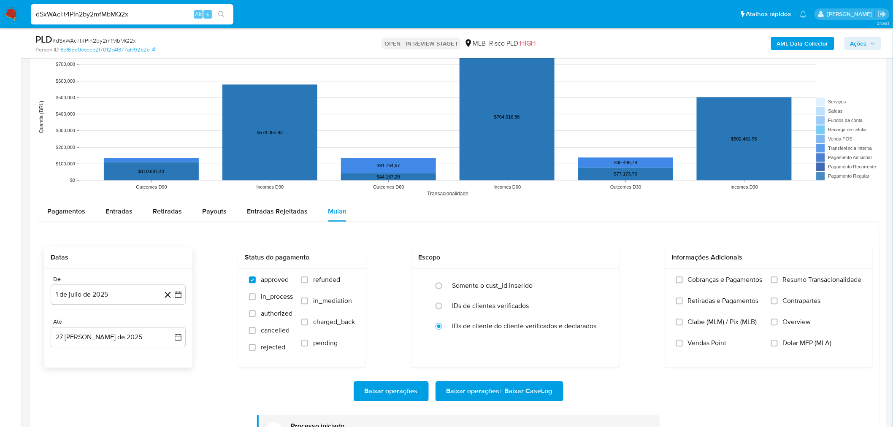
click at [84, 11] on input "dSxWAcTt4Pln2by2mfMbMQ2x" at bounding box center [132, 14] width 203 height 11
paste input "mugahDC2kUv2a0yUmMtnXkai"
type input "mugahDC2kUv2a0yUmMtnXkai"
click at [219, 13] on icon "search-icon" at bounding box center [221, 14] width 7 height 7
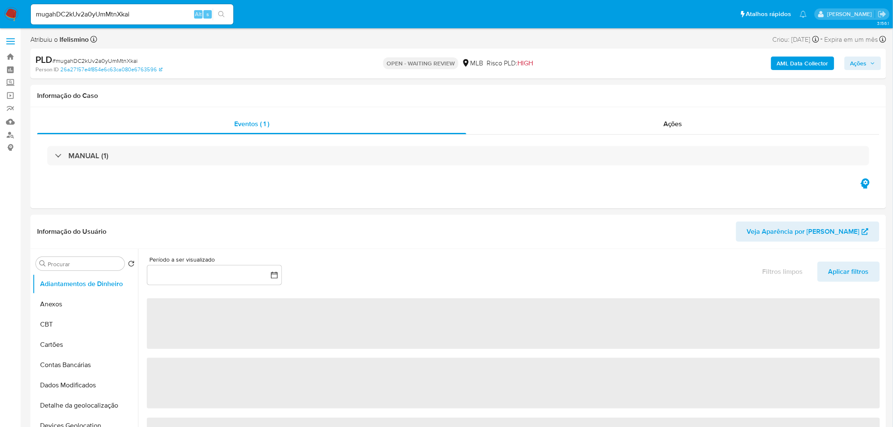
select select "10"
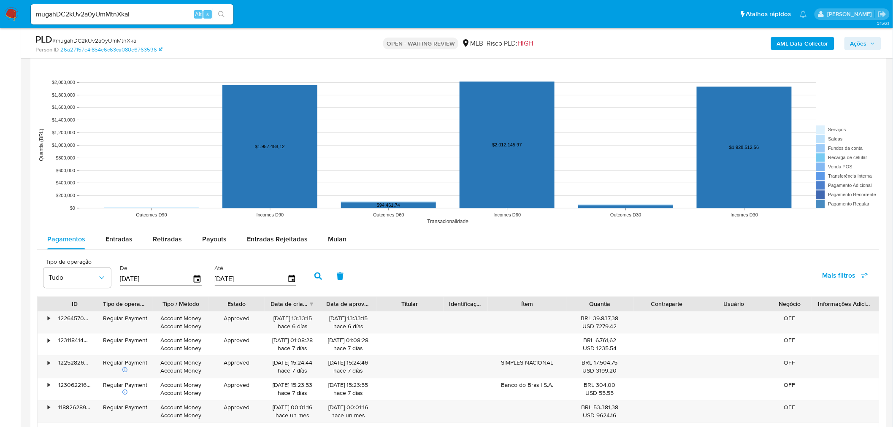
scroll to position [750, 0]
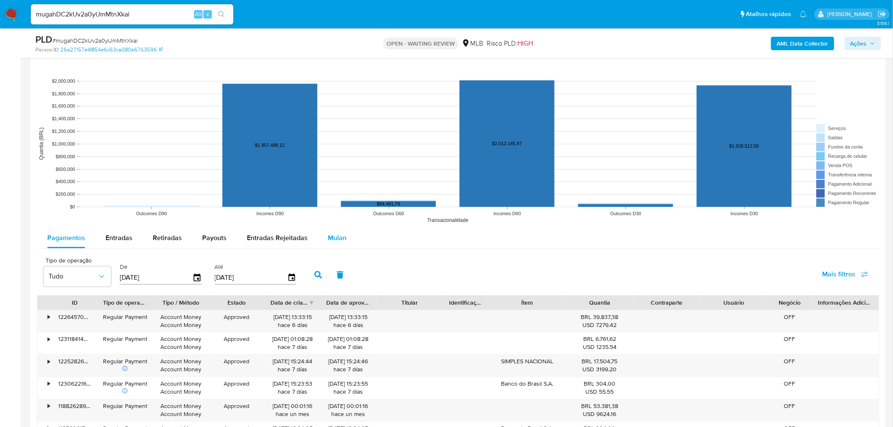
drag, startPoint x: 325, startPoint y: 234, endPoint x: 271, endPoint y: 241, distance: 55.3
click at [328, 234] on span "Mulan" at bounding box center [337, 238] width 19 height 10
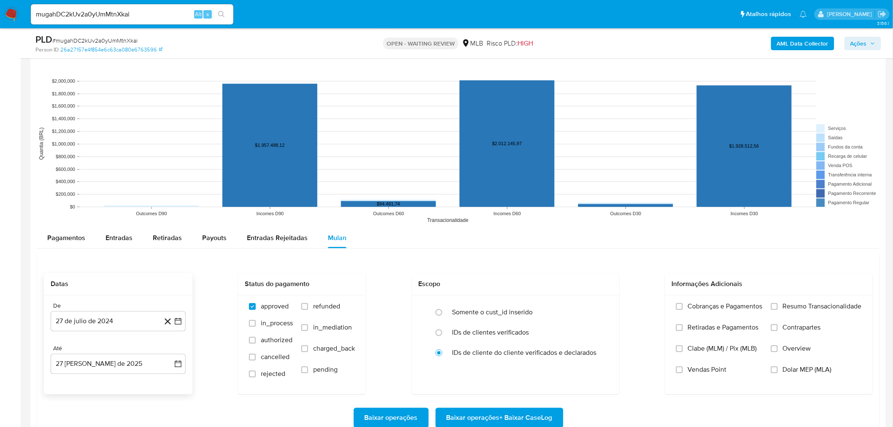
click at [114, 309] on div "De" at bounding box center [118, 306] width 135 height 8
click at [104, 324] on button "27 de julio de 2024" at bounding box center [118, 321] width 135 height 20
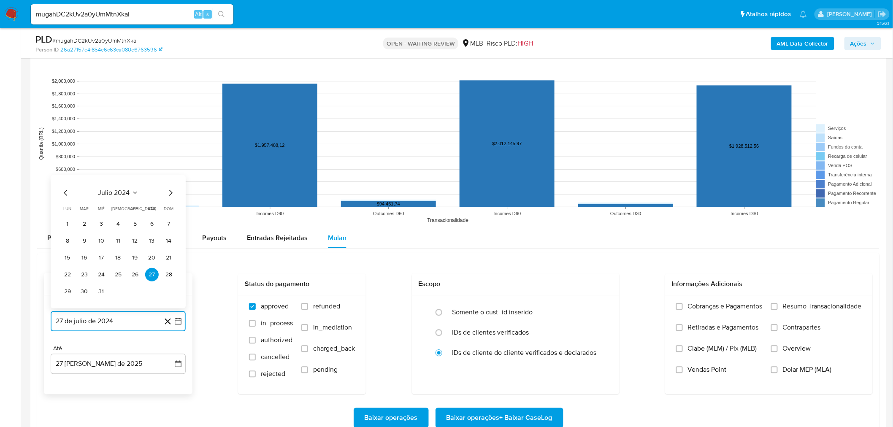
click at [119, 195] on span "julio 2024" at bounding box center [114, 192] width 32 height 8
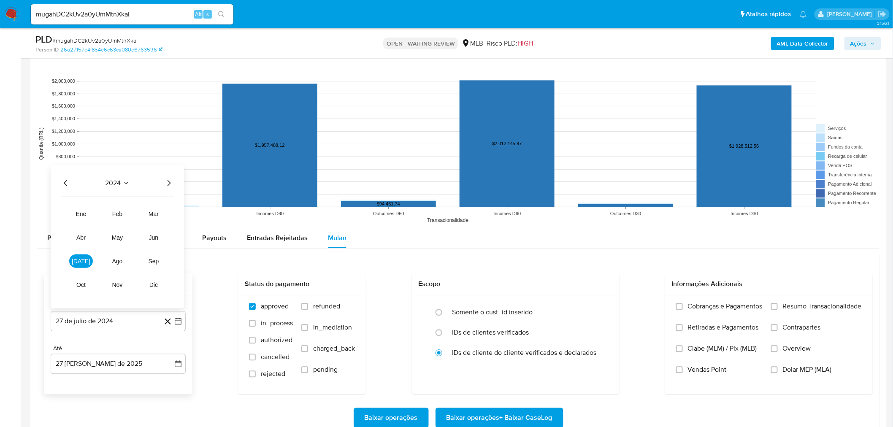
click at [170, 186] on icon "Año siguiente" at bounding box center [169, 183] width 10 height 10
click at [81, 261] on span "jul" at bounding box center [81, 260] width 19 height 7
click at [89, 224] on button "1" at bounding box center [85, 224] width 14 height 14
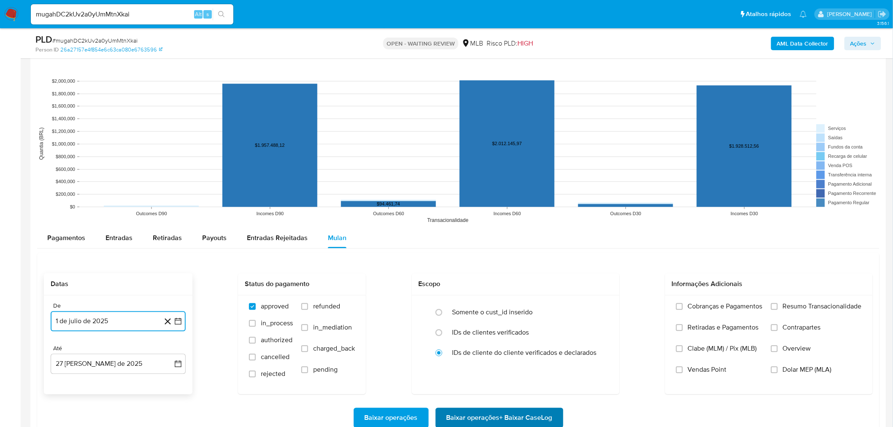
click at [517, 422] on span "Baixar operações + Baixar CaseLog" at bounding box center [500, 418] width 106 height 19
click at [106, 9] on input "mugahDC2kUv2a0yUmMtnXkai" at bounding box center [132, 14] width 203 height 11
paste input "usowcQiSZrV7xXCDePeSzyWN"
type input "usowcQiSZrV7xXCDePeSzyWN"
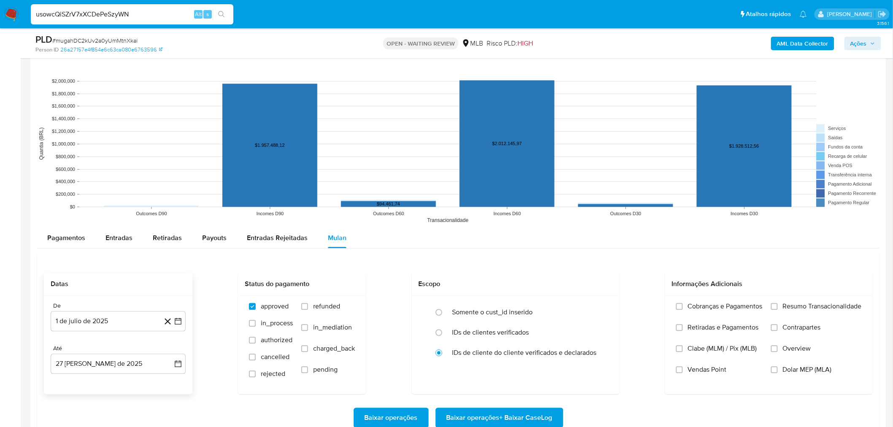
click at [225, 10] on button "search-icon" at bounding box center [221, 14] width 17 height 12
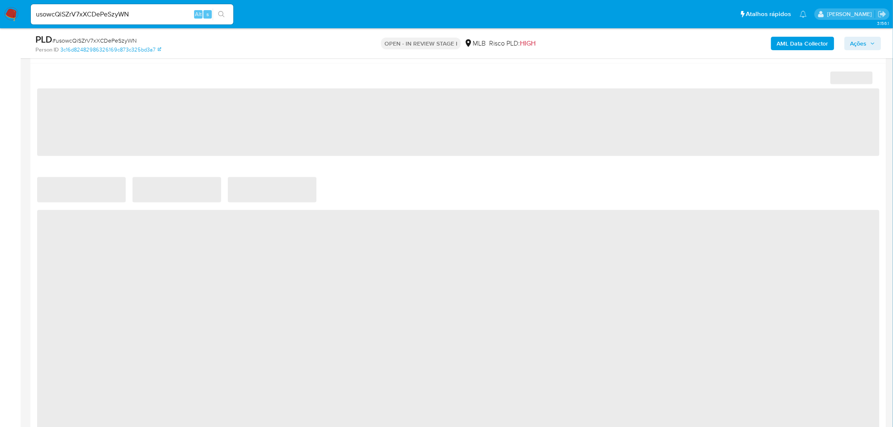
scroll to position [750, 0]
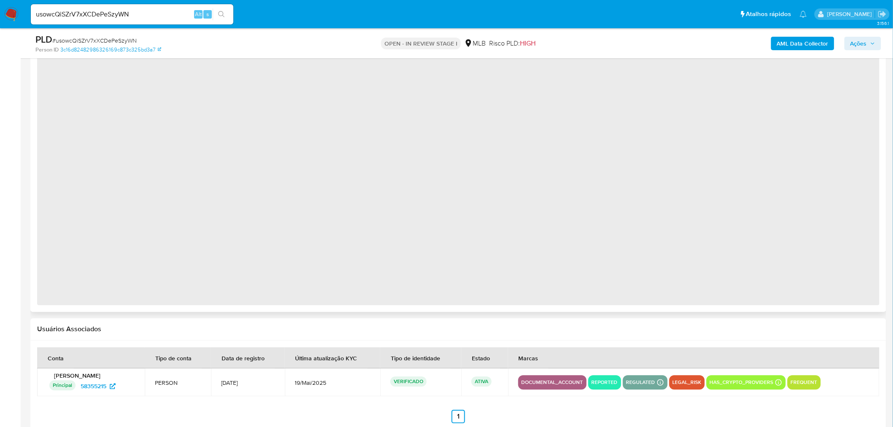
select select "10"
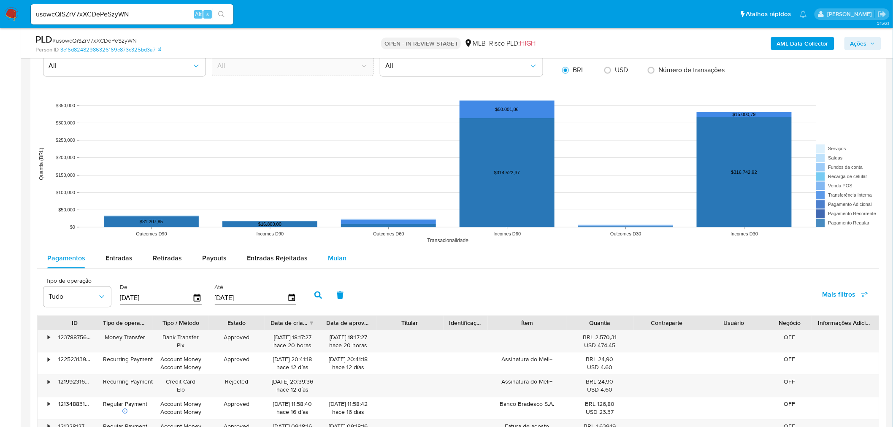
drag, startPoint x: 342, startPoint y: 257, endPoint x: 331, endPoint y: 263, distance: 12.7
click at [342, 257] on span "Mulan" at bounding box center [337, 258] width 19 height 10
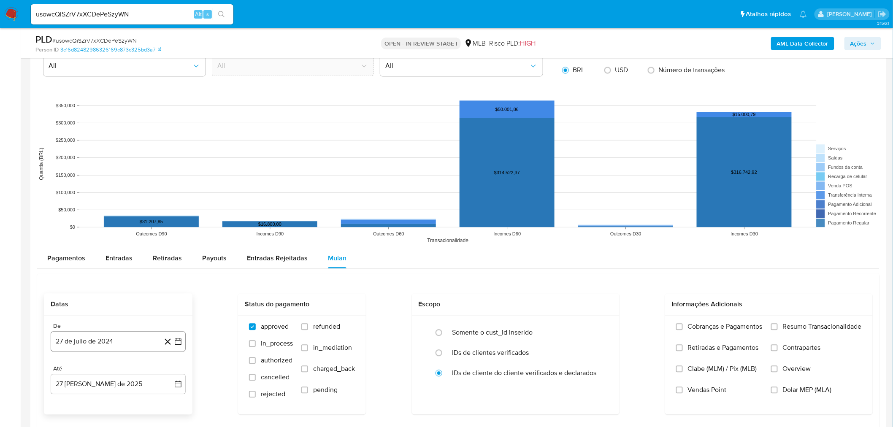
click at [123, 340] on button "27 de julio de 2024" at bounding box center [118, 341] width 135 height 20
click at [127, 214] on span "julio 2024" at bounding box center [114, 212] width 32 height 8
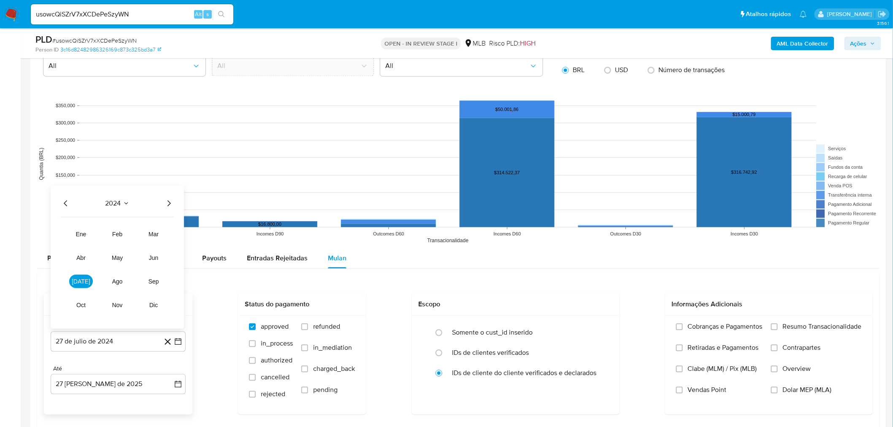
click at [171, 200] on icon "Año siguiente" at bounding box center [169, 203] width 10 height 10
click at [86, 281] on button "jul" at bounding box center [81, 281] width 24 height 14
click at [87, 246] on button "1" at bounding box center [85, 244] width 14 height 14
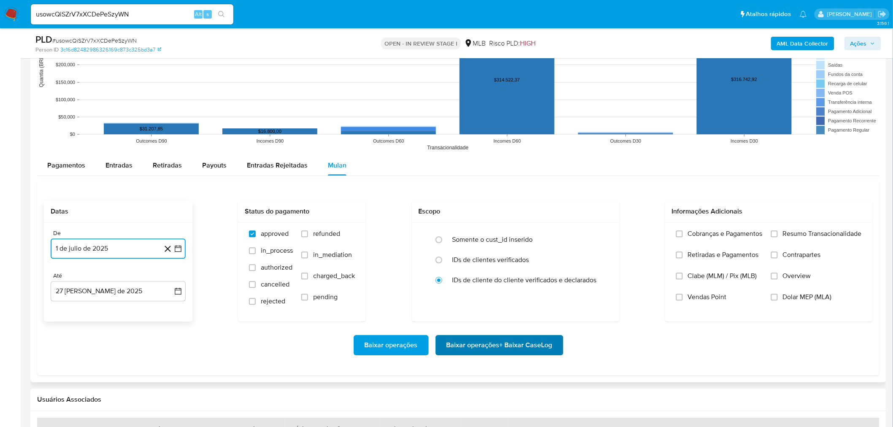
scroll to position [844, 0]
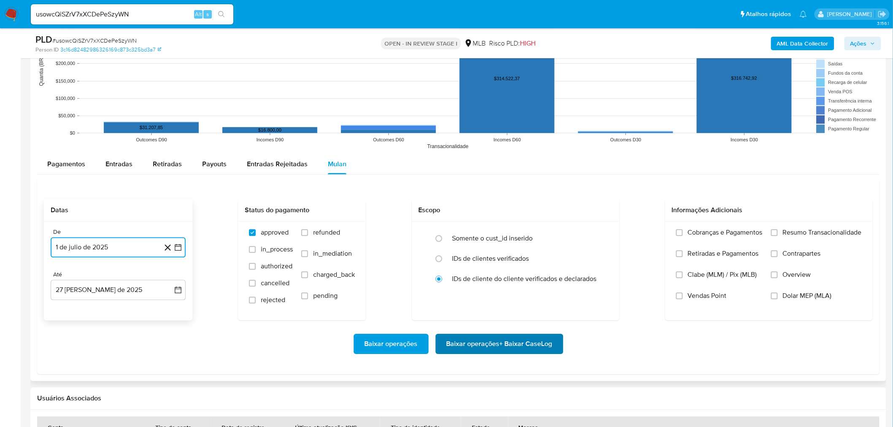
click at [496, 338] on span "Baixar operações + Baixar CaseLog" at bounding box center [500, 344] width 106 height 19
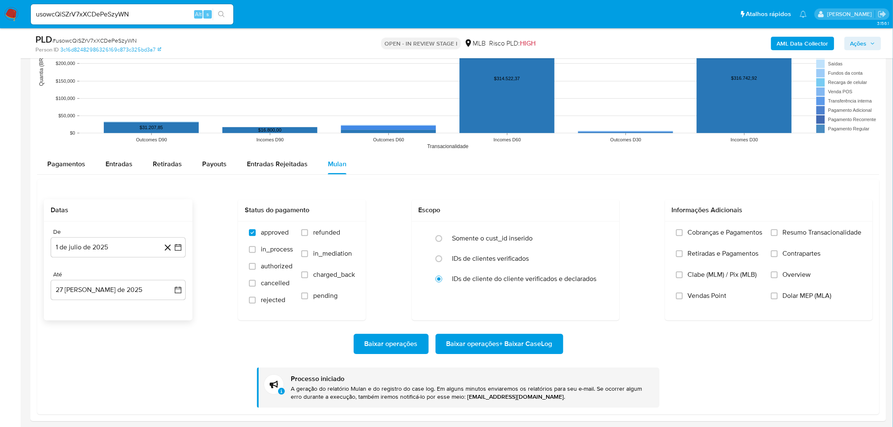
click at [116, 17] on input "usowcQiSZrV7xXCDePeSzyWN" at bounding box center [132, 14] width 203 height 11
paste input "X6vjFvoOtIW4Nb9pp74UNzy6"
type input "X6vjFvoOtIW4Nb9pp74UNzy6"
click at [225, 18] on button "search-icon" at bounding box center [221, 14] width 17 height 12
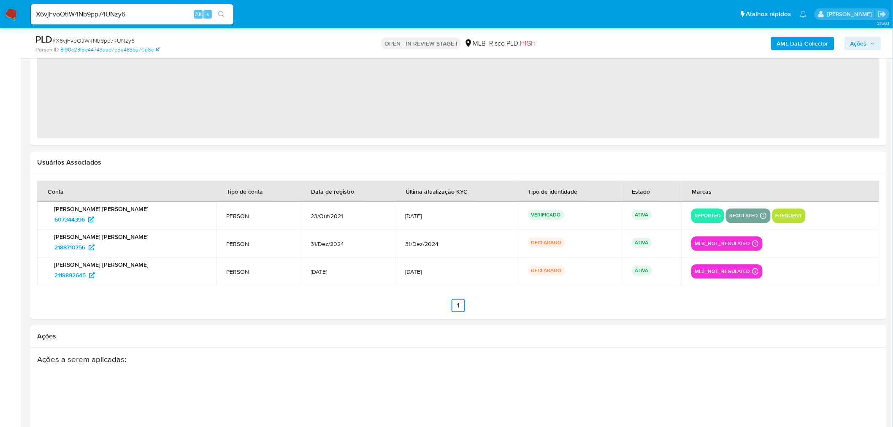
scroll to position [891, 0]
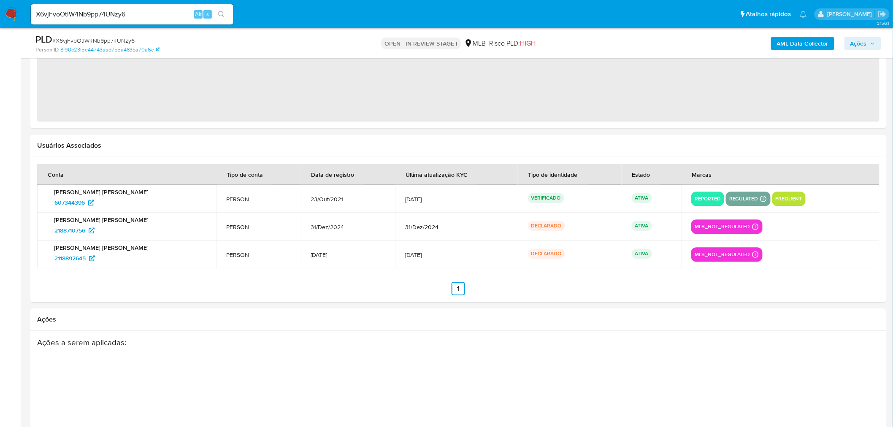
select select "10"
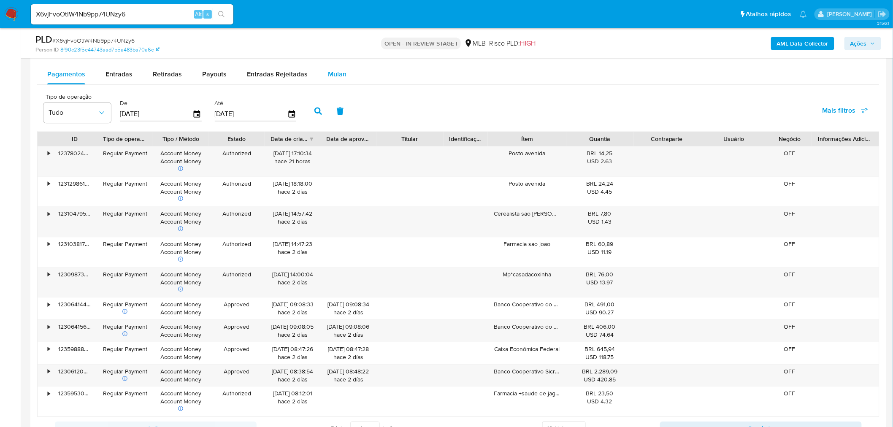
click at [328, 72] on span "Mulan" at bounding box center [337, 74] width 19 height 10
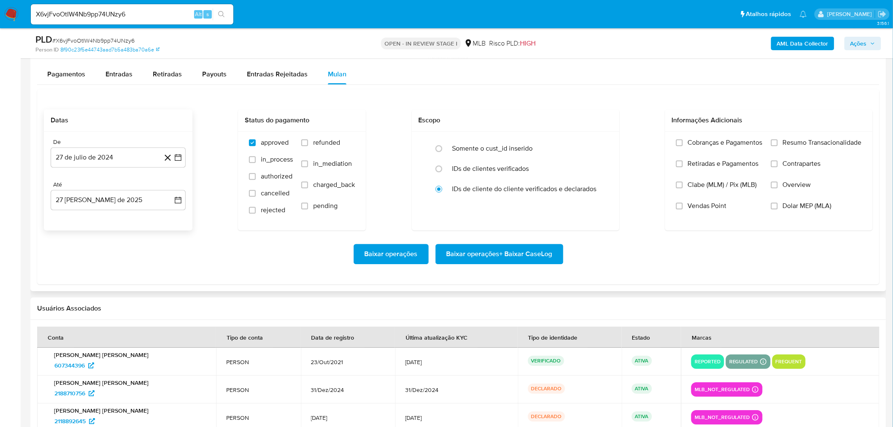
click at [84, 179] on div "De 27 de julio de 2024 27-07-2024 Até 27 de agosto de 2025 27-08-2025" at bounding box center [118, 181] width 149 height 99
click at [87, 162] on button "27 de julio de 2024" at bounding box center [118, 157] width 135 height 20
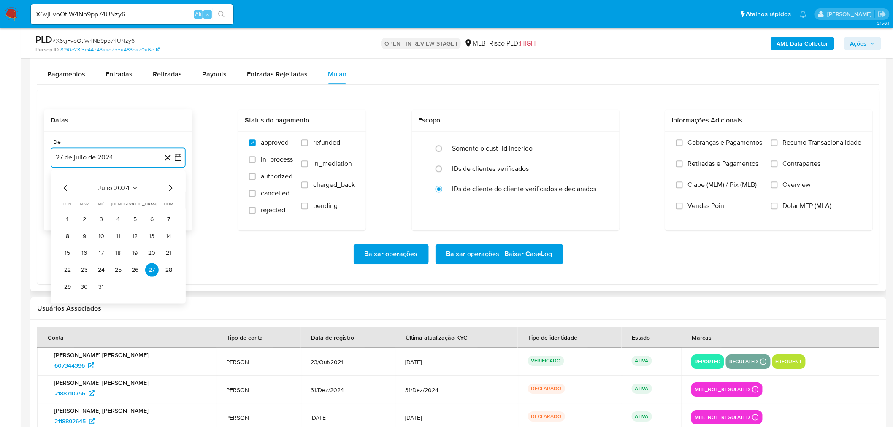
click at [119, 190] on span "julio 2024" at bounding box center [114, 188] width 32 height 8
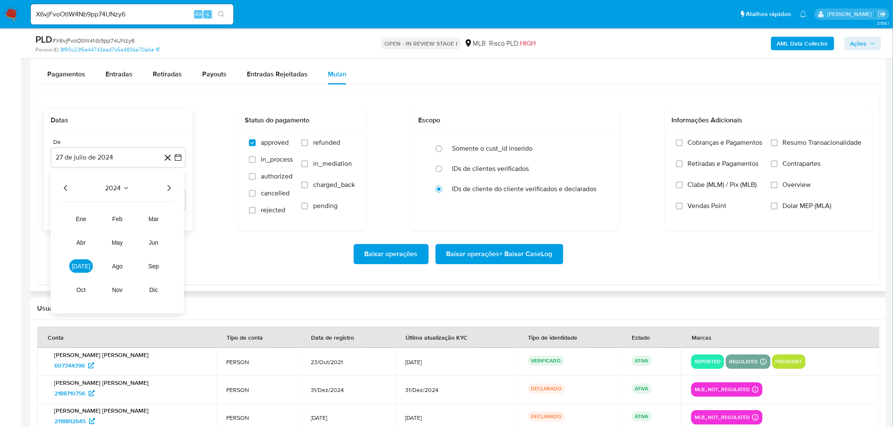
click at [166, 192] on icon "Año siguiente" at bounding box center [169, 188] width 10 height 10
click at [74, 268] on button "jul" at bounding box center [81, 266] width 24 height 14
click at [82, 218] on button "1" at bounding box center [85, 219] width 14 height 14
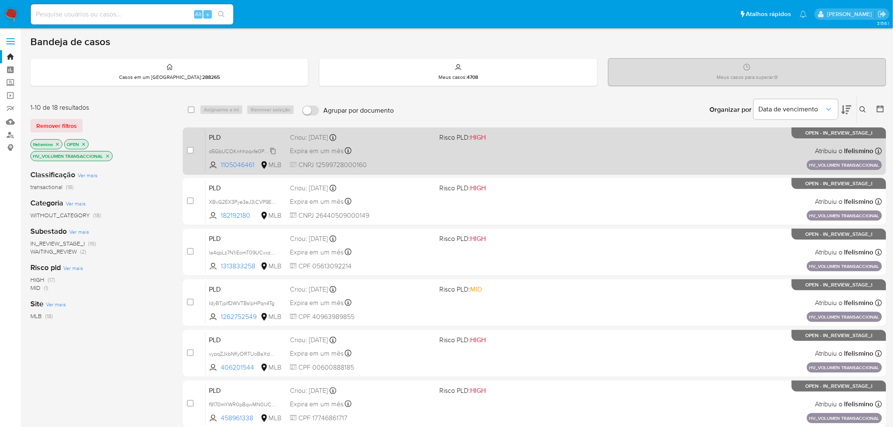
click at [264, 148] on span "d5GbUCOKnhhzqxfe0PbRbjxL" at bounding box center [244, 150] width 71 height 9
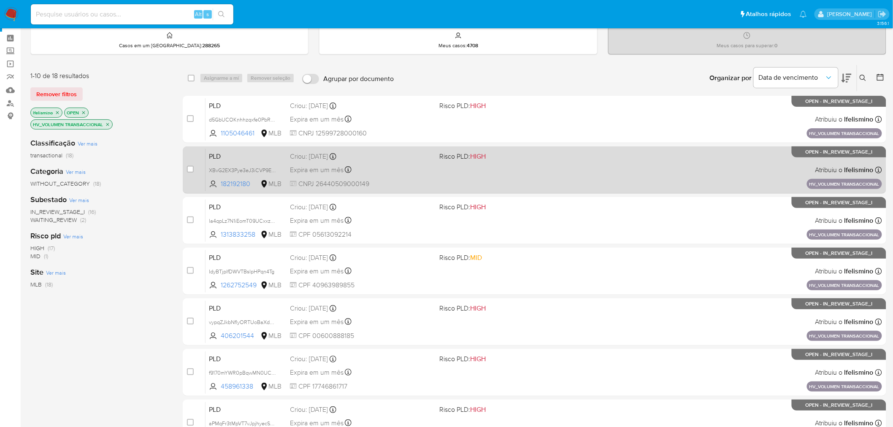
scroll to position [47, 0]
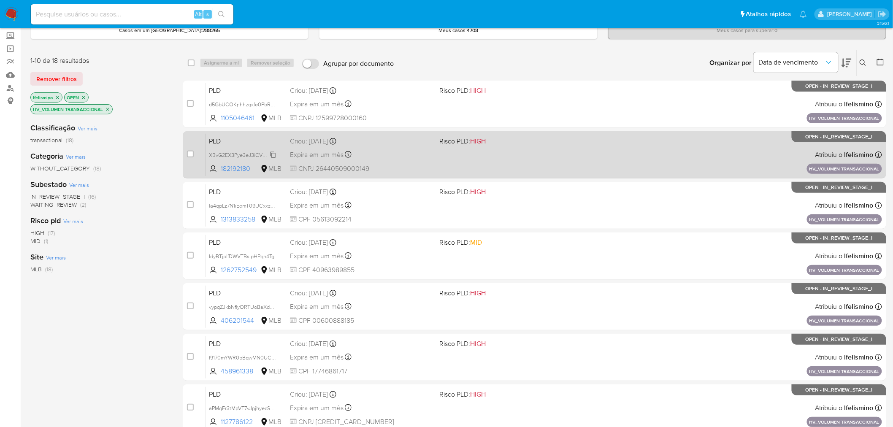
drag, startPoint x: 259, startPoint y: 153, endPoint x: 246, endPoint y: 154, distance: 12.3
click at [258, 152] on span "XBvG2EX3Pye3eJ3iCVP9EiIO" at bounding box center [243, 154] width 69 height 9
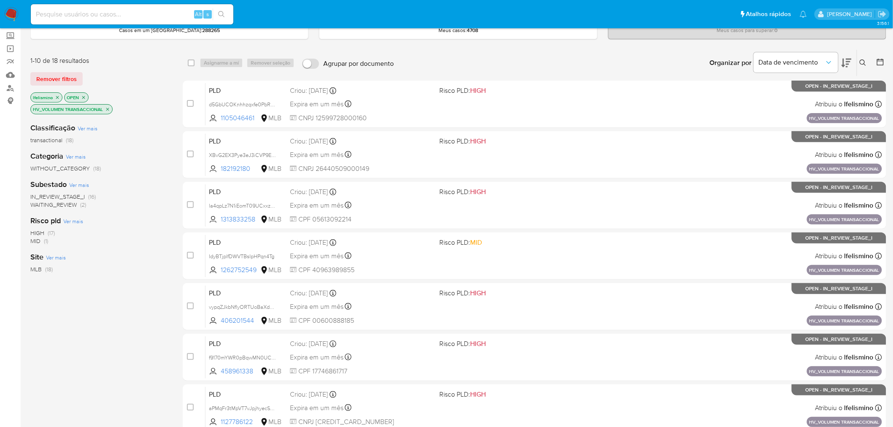
drag, startPoint x: 263, startPoint y: 103, endPoint x: 19, endPoint y: 113, distance: 243.3
click at [263, 103] on span "d5GbUCOKnhhzqxfe0PbRbjxL" at bounding box center [244, 103] width 71 height 9
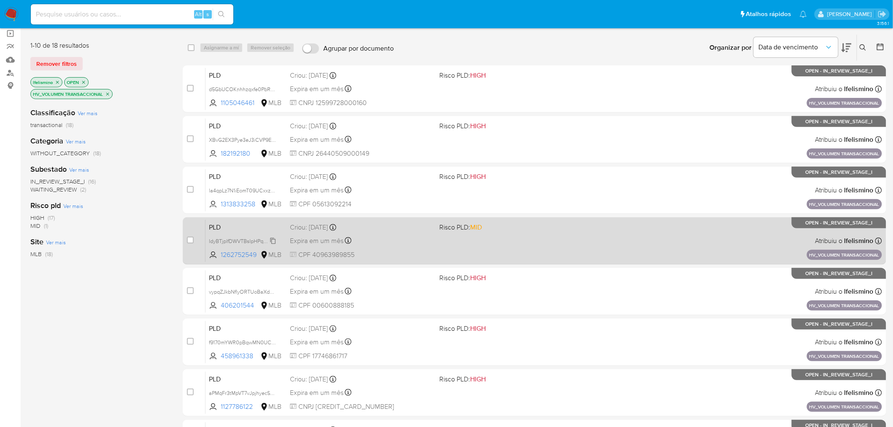
scroll to position [94, 0]
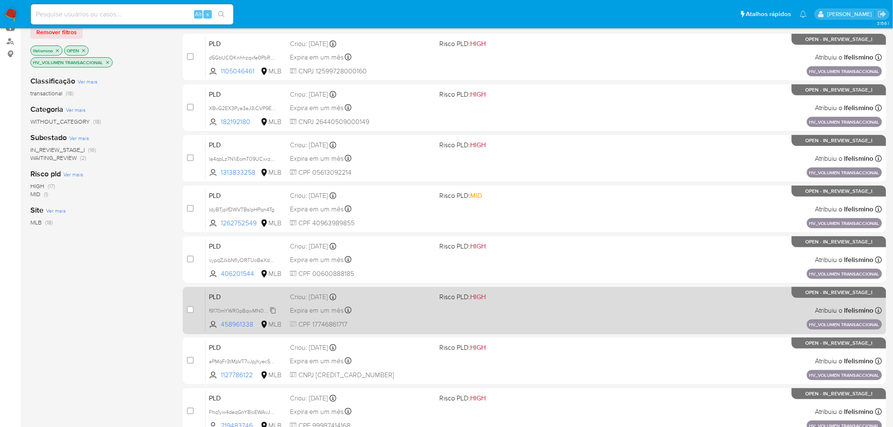
click at [221, 308] on span "f9170mYWR0pBqwMN0UCC4Knd" at bounding box center [248, 310] width 78 height 9
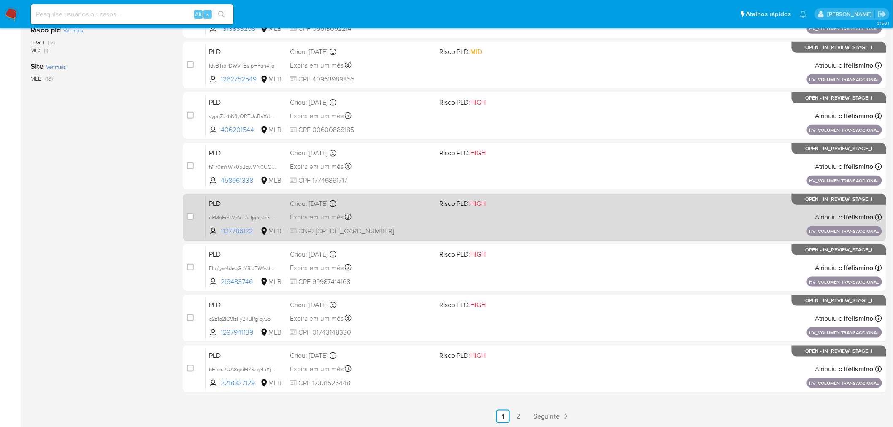
scroll to position [238, 0]
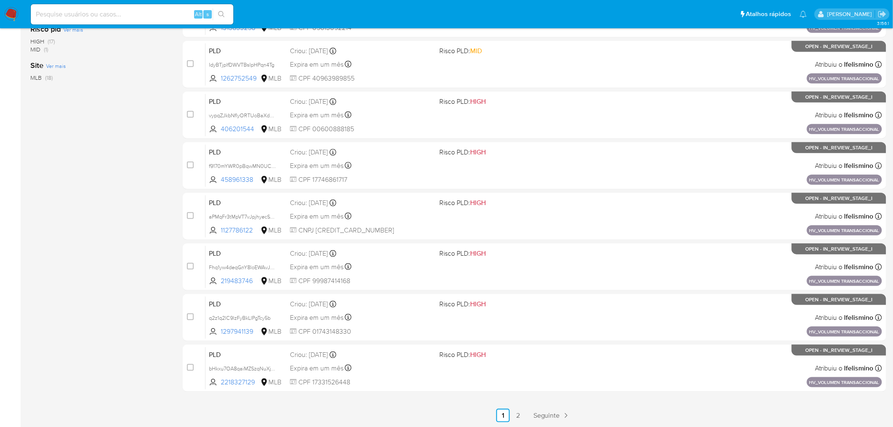
drag, startPoint x: 241, startPoint y: 267, endPoint x: 10, endPoint y: 240, distance: 232.0
click at [241, 267] on span "Fhq1yw4deqGnY8loEWAvJhNe" at bounding box center [244, 266] width 71 height 9
click at [236, 319] on span "q2z1q2lC9lzFyBkLlPgTcy5b" at bounding box center [240, 318] width 62 height 8
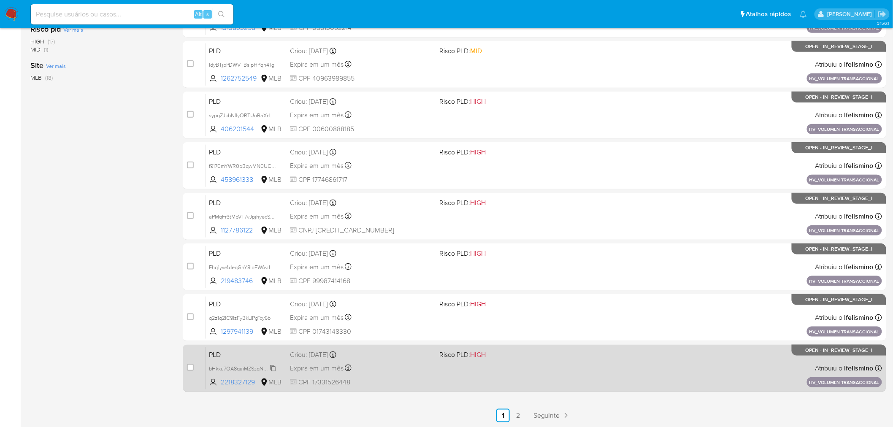
click at [222, 365] on span "bHkxu7OA8qaiMZSzqNuXjTBY" at bounding box center [244, 367] width 71 height 9
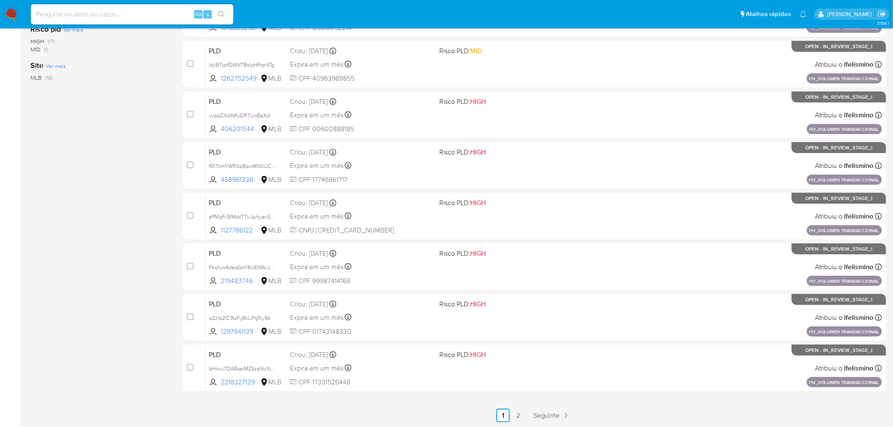
click at [517, 422] on main "3.156.1" at bounding box center [446, 95] width 893 height 666
click at [518, 415] on link "2" at bounding box center [519, 416] width 14 height 14
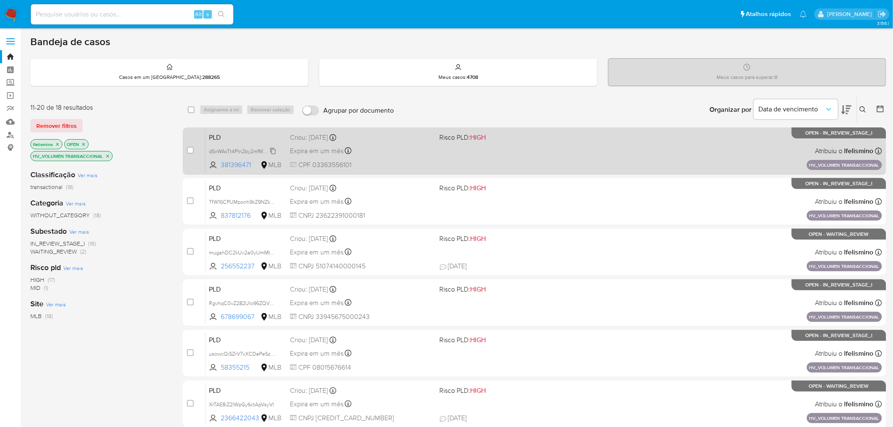
click at [220, 149] on span "dSxWAcTt4Pln2by2mfMbMQ2x" at bounding box center [244, 150] width 71 height 9
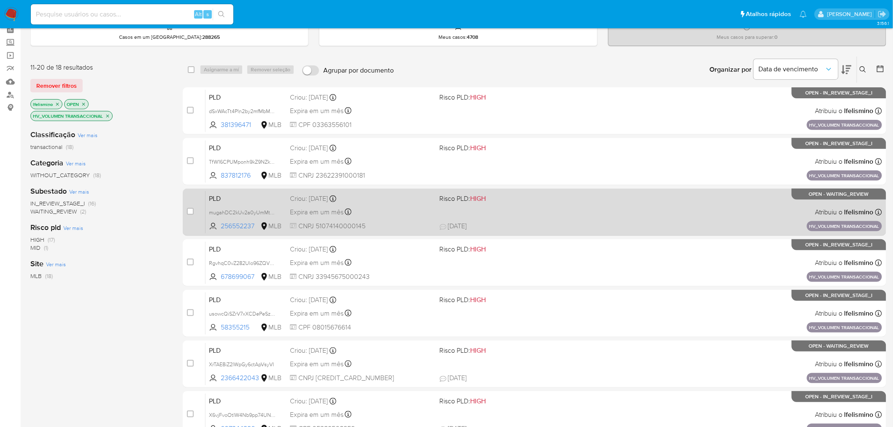
scroll to position [94, 0]
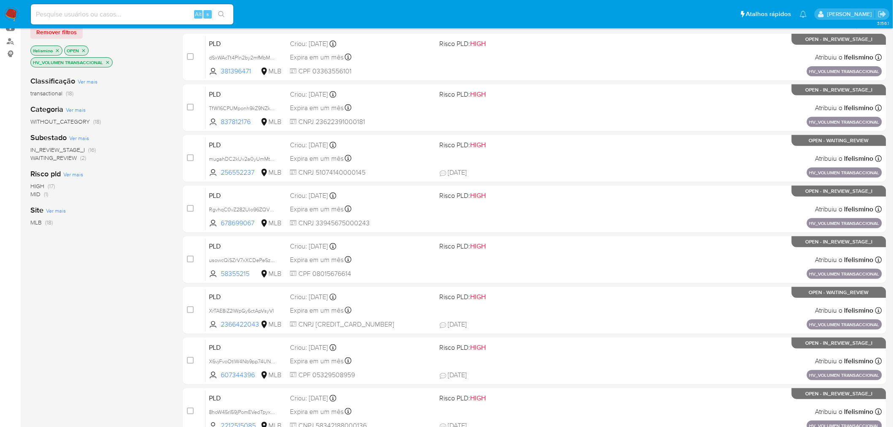
drag, startPoint x: 247, startPoint y: 161, endPoint x: 126, endPoint y: 161, distance: 121.1
click at [247, 161] on span "mugahDC2kUv2a0yUmMtnXkai" at bounding box center [246, 158] width 74 height 9
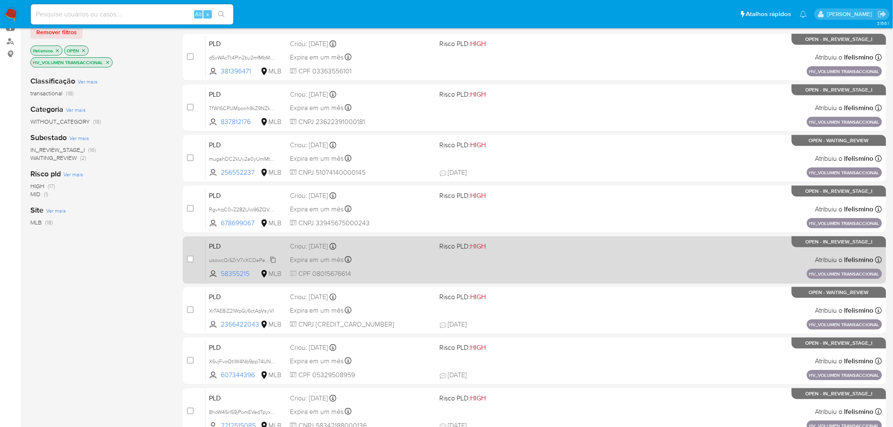
drag, startPoint x: 238, startPoint y: 260, endPoint x: 104, endPoint y: 265, distance: 133.9
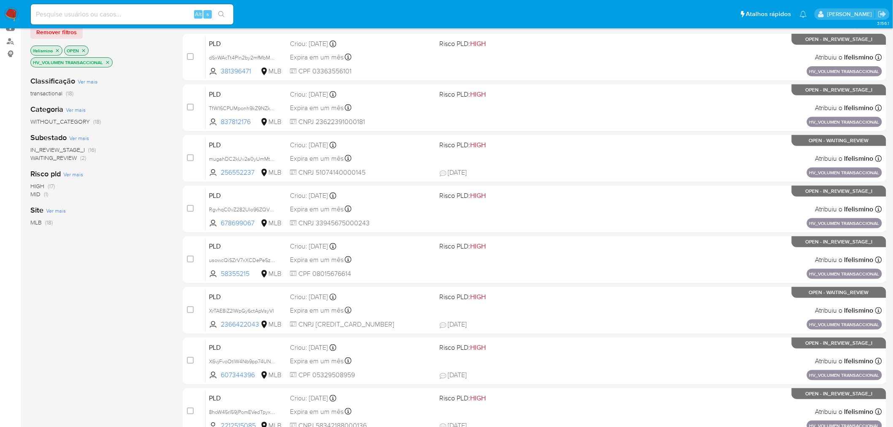
click at [238, 260] on span "usowcQiSZrV7xXCDePeSzyWN" at bounding box center [245, 259] width 73 height 9
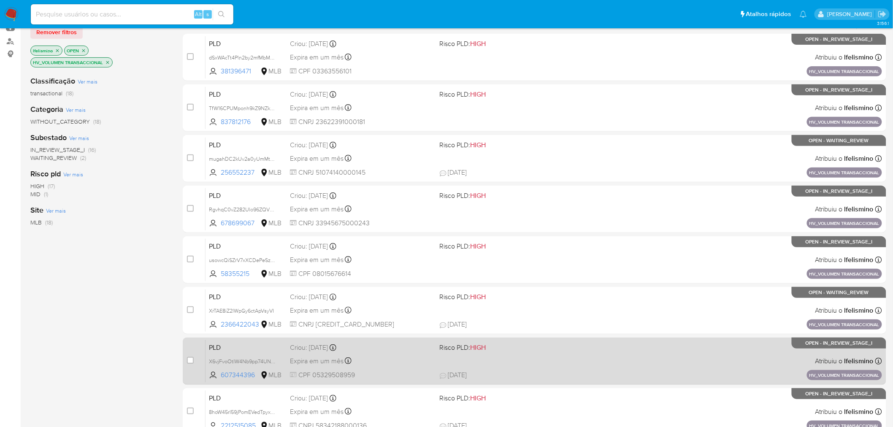
scroll to position [137, 0]
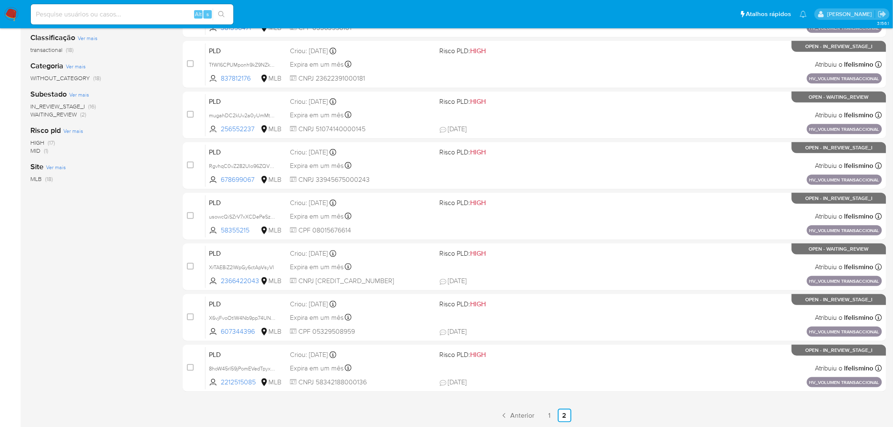
drag, startPoint x: 253, startPoint y: 316, endPoint x: 9, endPoint y: 295, distance: 245.3
click at [253, 316] on span "X6vjFvoOtIW4Nb9pp74UNzy6" at bounding box center [244, 317] width 70 height 9
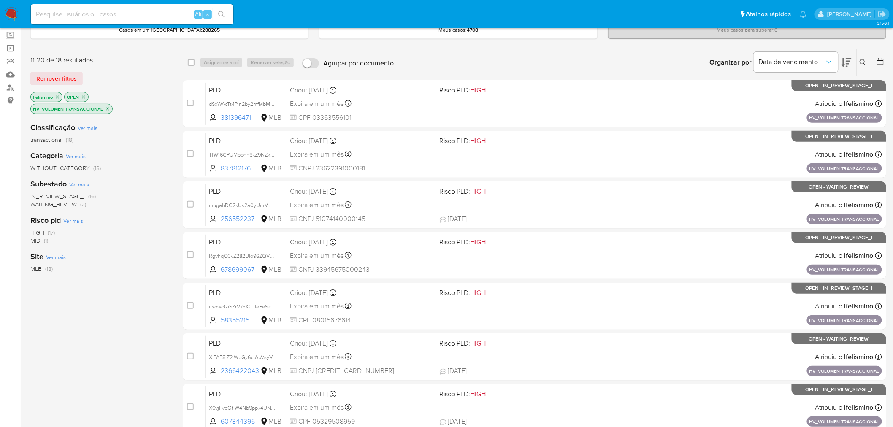
scroll to position [43, 0]
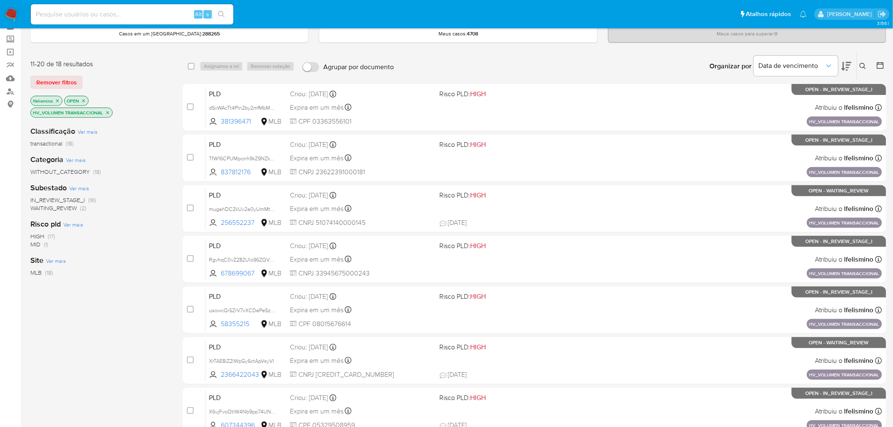
click at [108, 110] on icon "close-filter" at bounding box center [107, 112] width 5 height 5
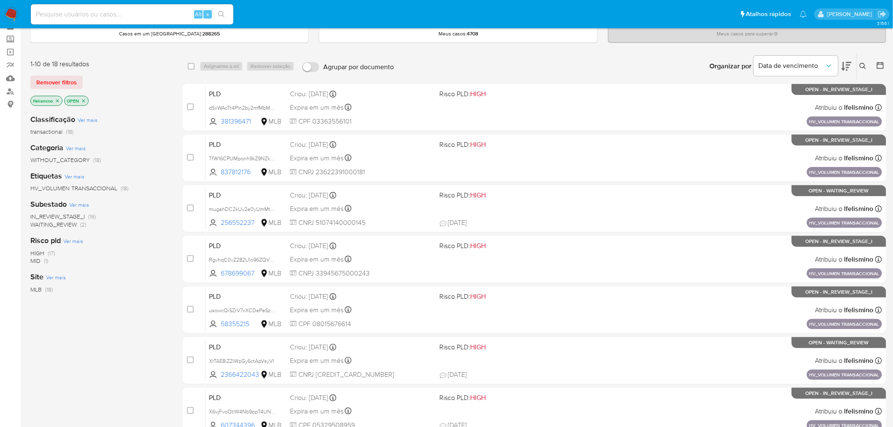
click at [9, 9] on img at bounding box center [11, 14] width 14 height 14
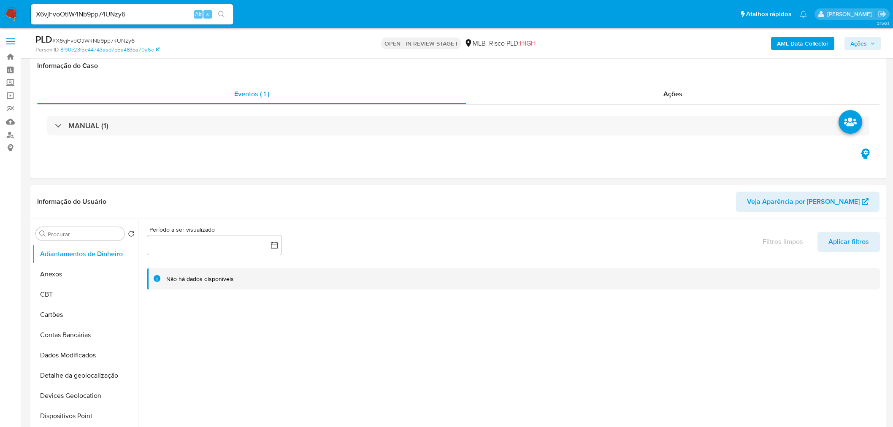
scroll to position [891, 0]
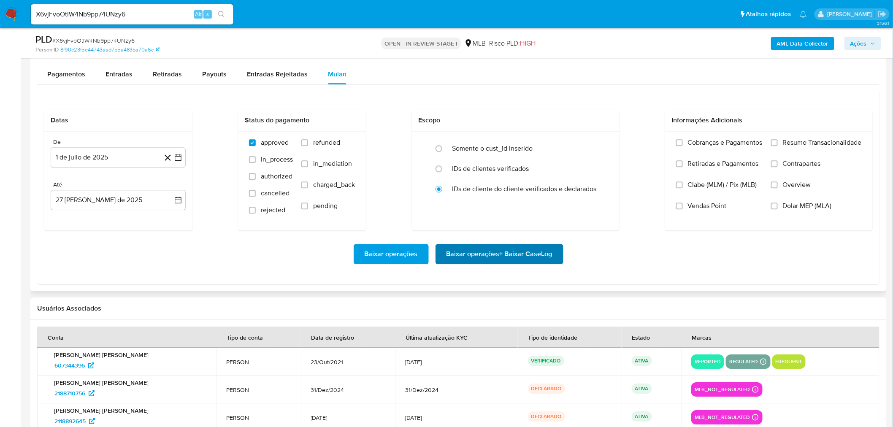
click at [487, 255] on span "Baixar operações + Baixar CaseLog" at bounding box center [500, 254] width 106 height 19
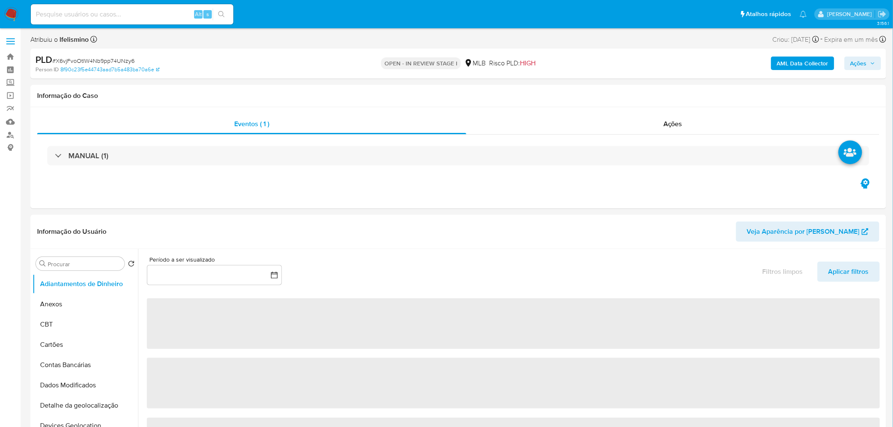
select select "10"
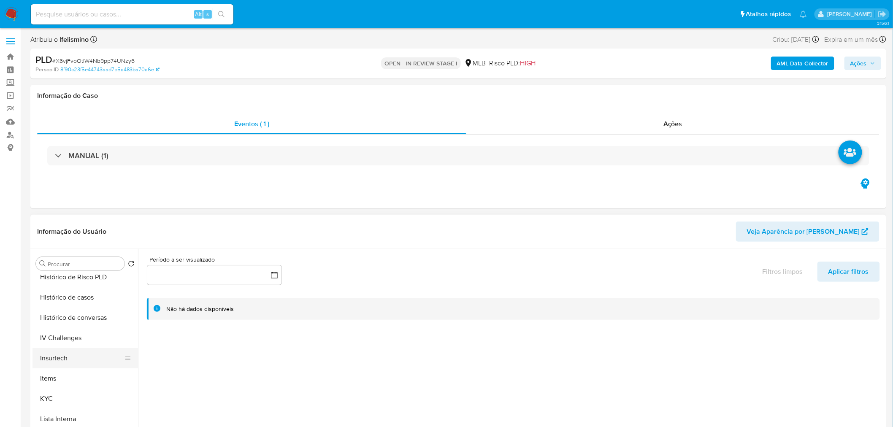
scroll to position [328, 0]
drag, startPoint x: 81, startPoint y: 383, endPoint x: 94, endPoint y: 372, distance: 17.4
click at [81, 383] on button "KYC" at bounding box center [81, 382] width 99 height 20
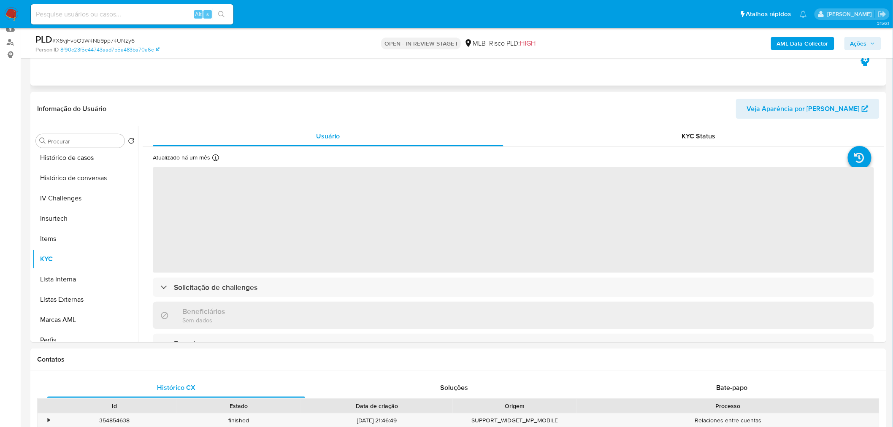
scroll to position [94, 0]
drag, startPoint x: 244, startPoint y: 138, endPoint x: 126, endPoint y: 116, distance: 120.1
click at [125, 116] on header "Informação do Usuário Veja Aparência por [PERSON_NAME]" at bounding box center [458, 108] width 842 height 20
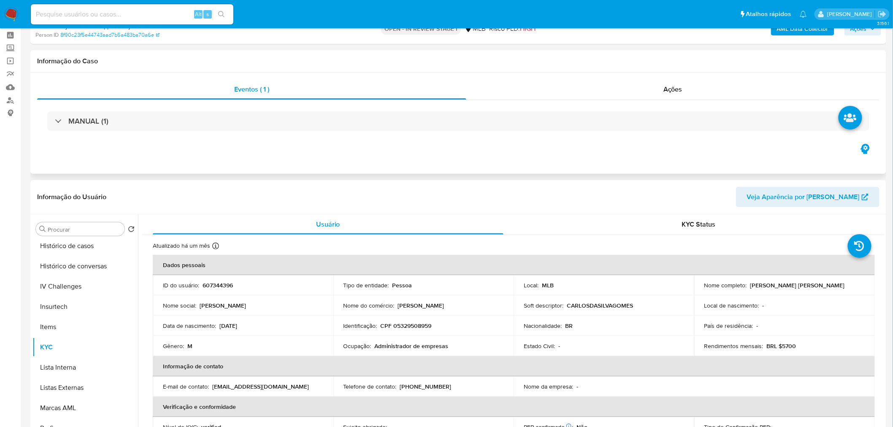
scroll to position [0, 0]
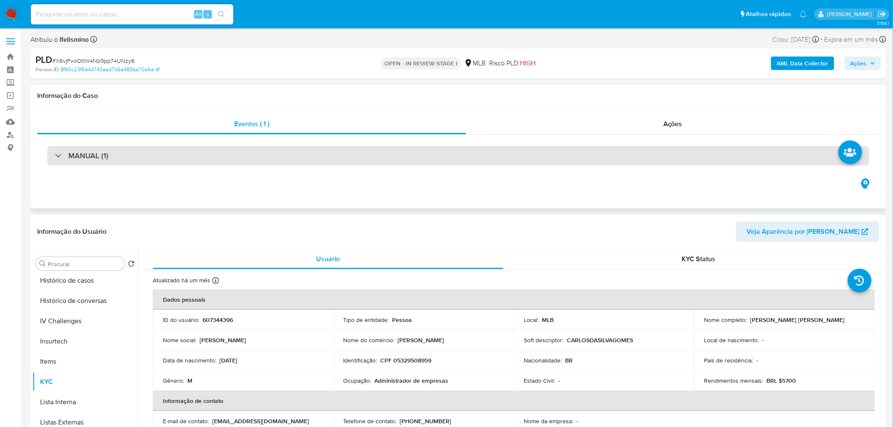
click at [348, 141] on div "MANUAL (1)" at bounding box center [458, 156] width 842 height 42
click at [342, 162] on div "MANUAL (1)" at bounding box center [458, 155] width 822 height 19
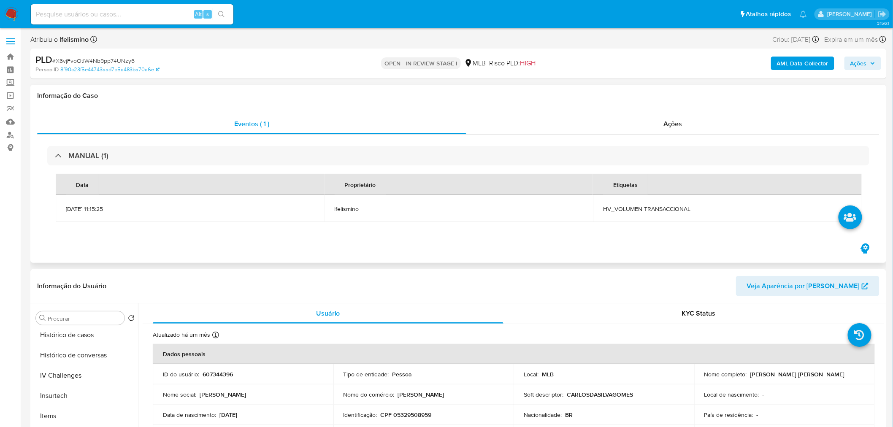
click at [330, 165] on div "Data Proprietário Etiquetas [DATE] 11:15:25 lfelismino HV_VOLUMEN TRANSACCIONAL" at bounding box center [458, 197] width 822 height 65
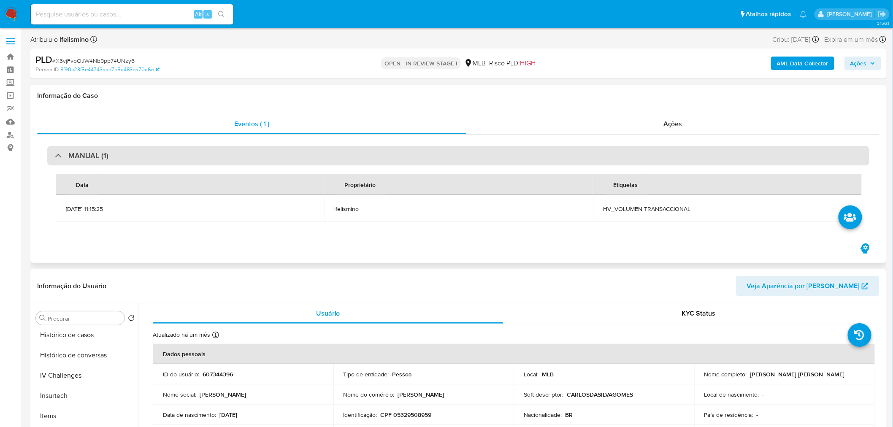
click at [298, 155] on div "MANUAL (1)" at bounding box center [458, 155] width 822 height 19
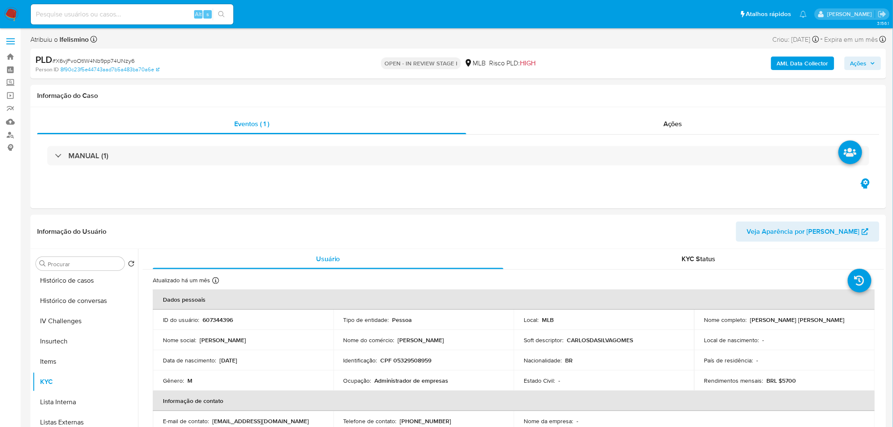
click at [116, 9] on div "Alt s" at bounding box center [132, 14] width 203 height 20
drag, startPoint x: 116, startPoint y: 10, endPoint x: 92, endPoint y: 11, distance: 24.9
click at [92, 11] on input at bounding box center [132, 14] width 203 height 11
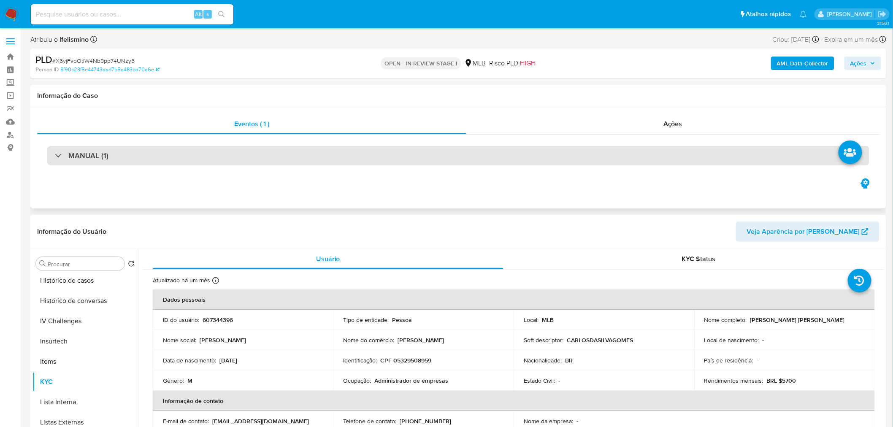
scroll to position [328, 0]
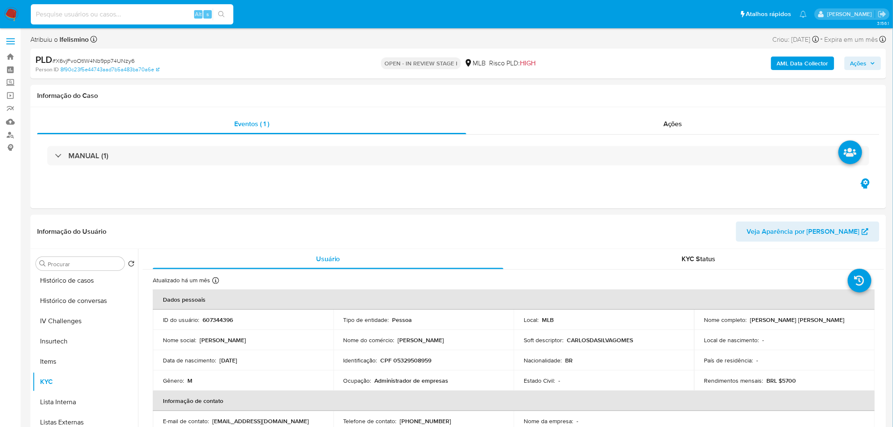
click at [140, 17] on input at bounding box center [132, 14] width 203 height 11
paste input "la4qpLz7N1iEomT09UCxxzNO"
type input "la4qpLz7N1iEomT09UCxxzNO"
click at [221, 17] on icon "search-icon" at bounding box center [221, 14] width 7 height 7
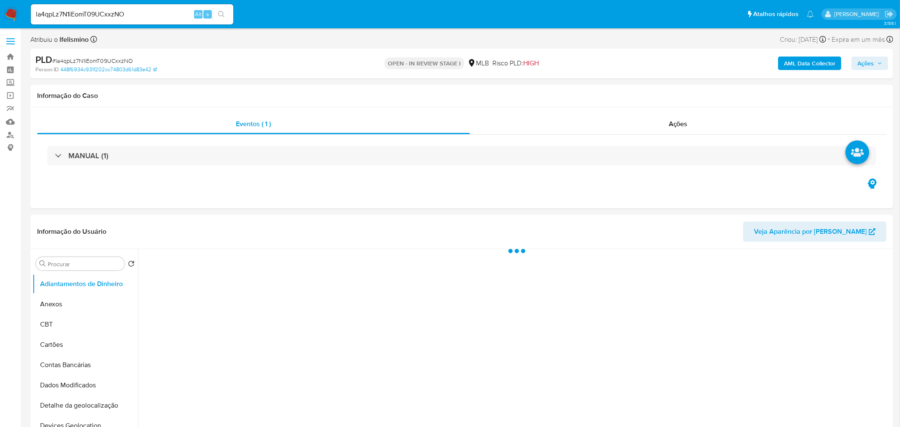
select select "10"
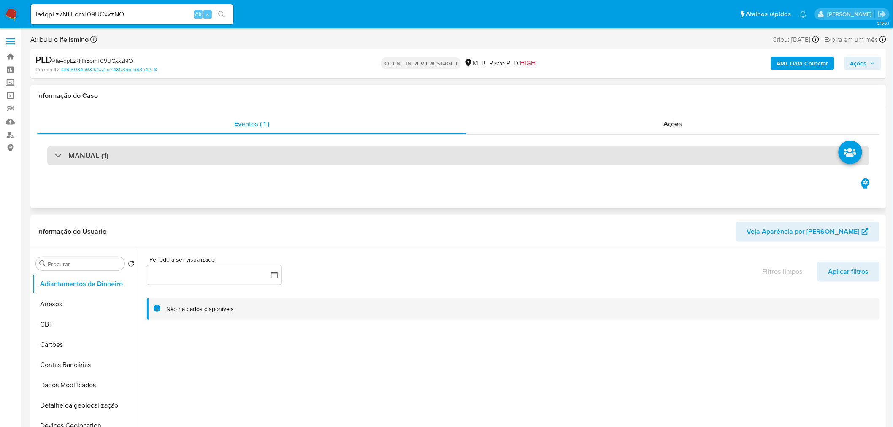
click at [241, 149] on div "MANUAL (1)" at bounding box center [458, 155] width 822 height 19
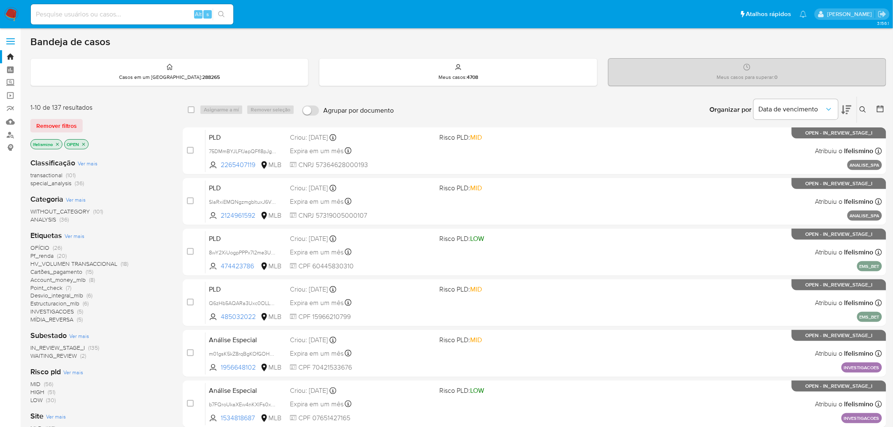
click at [74, 235] on span "Ver mais" at bounding box center [75, 236] width 20 height 8
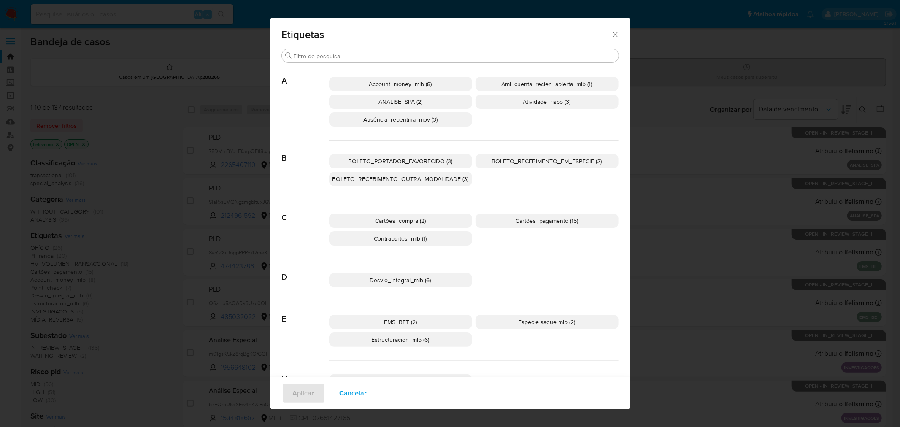
click at [612, 37] on icon "Fechar" at bounding box center [615, 34] width 8 height 8
